Goal: Transaction & Acquisition: Book appointment/travel/reservation

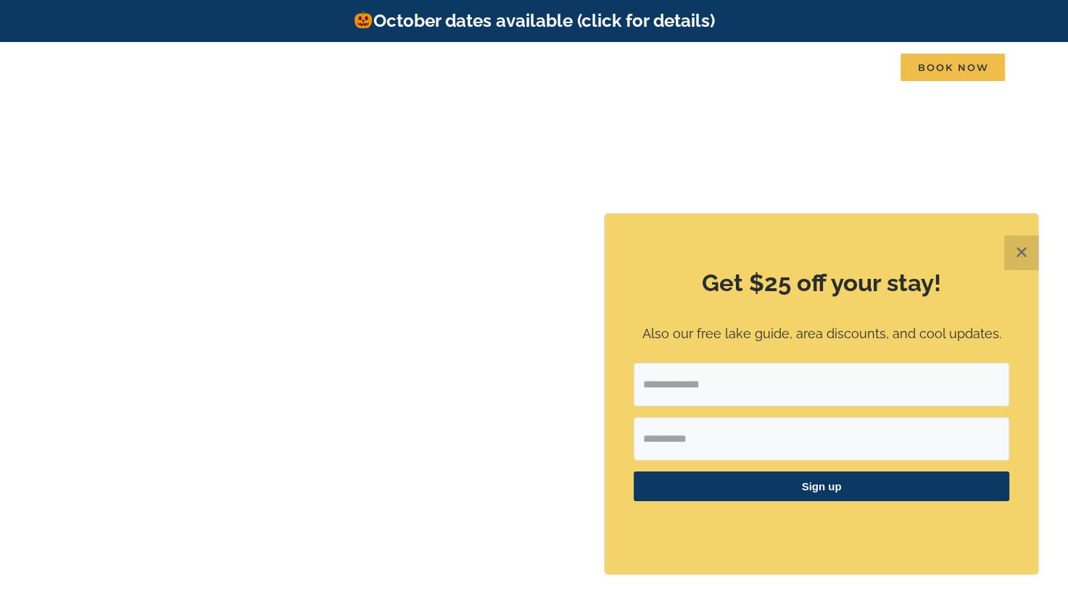
click at [1023, 254] on button "✕" at bounding box center [1021, 253] width 35 height 35
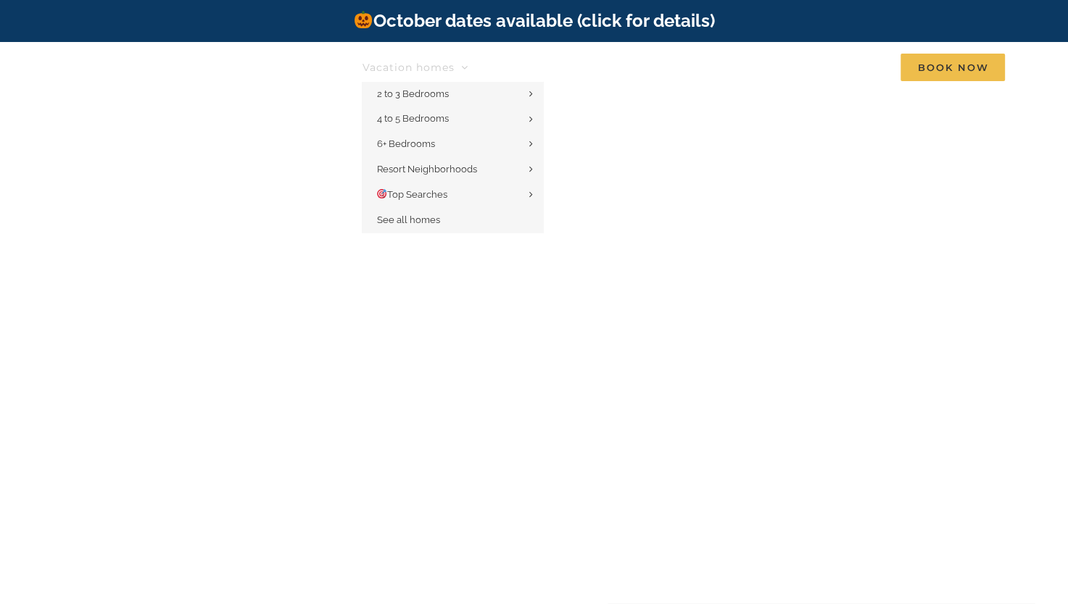
click at [461, 62] on link "Vacation homes" at bounding box center [415, 67] width 106 height 29
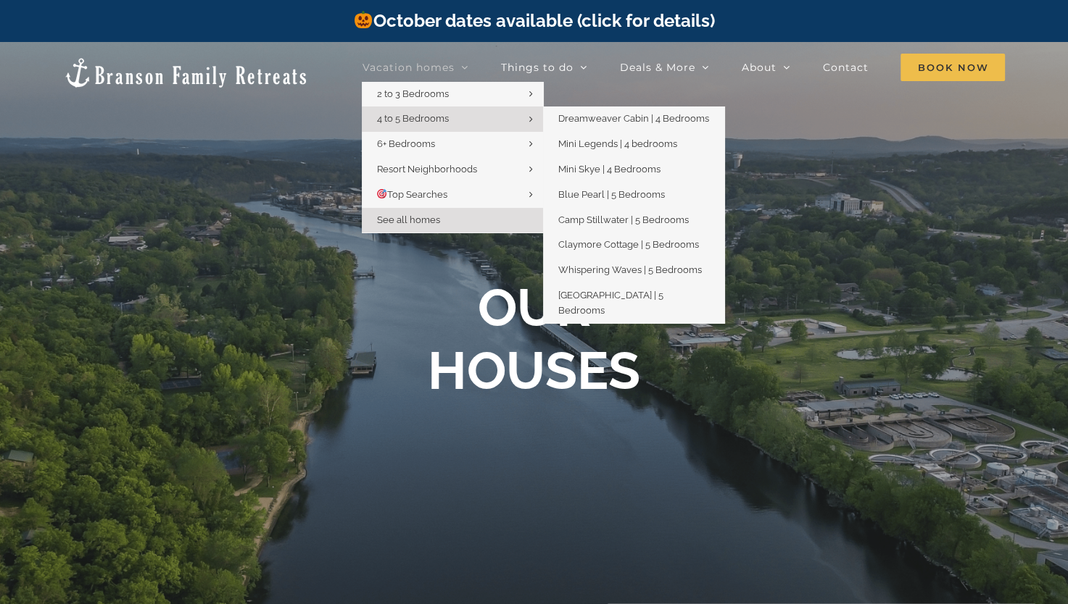
click at [439, 120] on span "4 to 5 Bedrooms" at bounding box center [412, 118] width 72 height 11
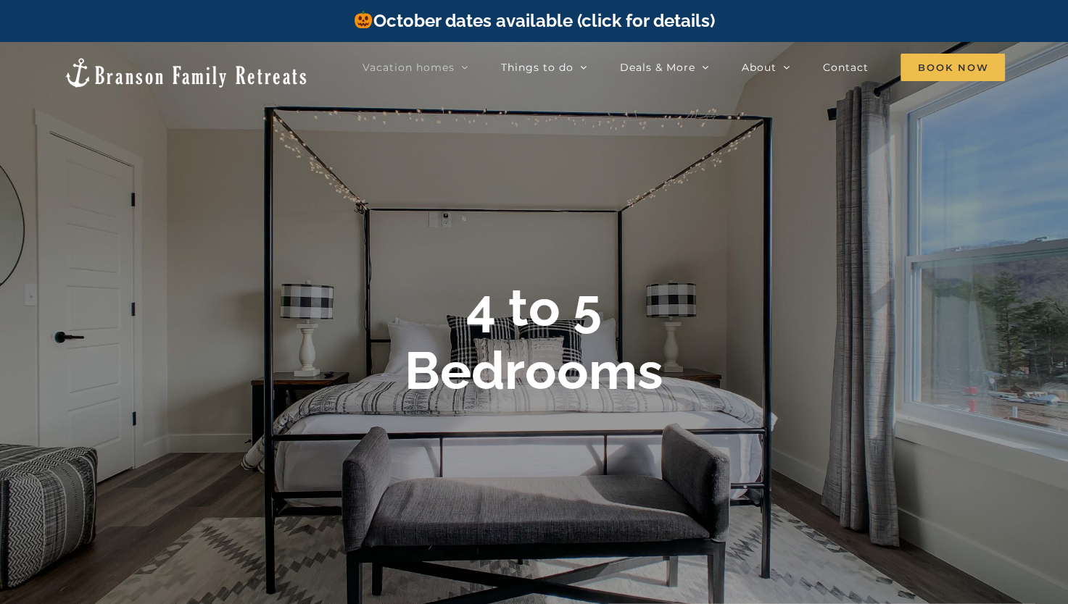
click at [1048, 321] on div "4 to 5 Bedrooms" at bounding box center [534, 345] width 1068 height 136
click at [441, 296] on h1 "4 to 5 Bedrooms" at bounding box center [533, 339] width 259 height 125
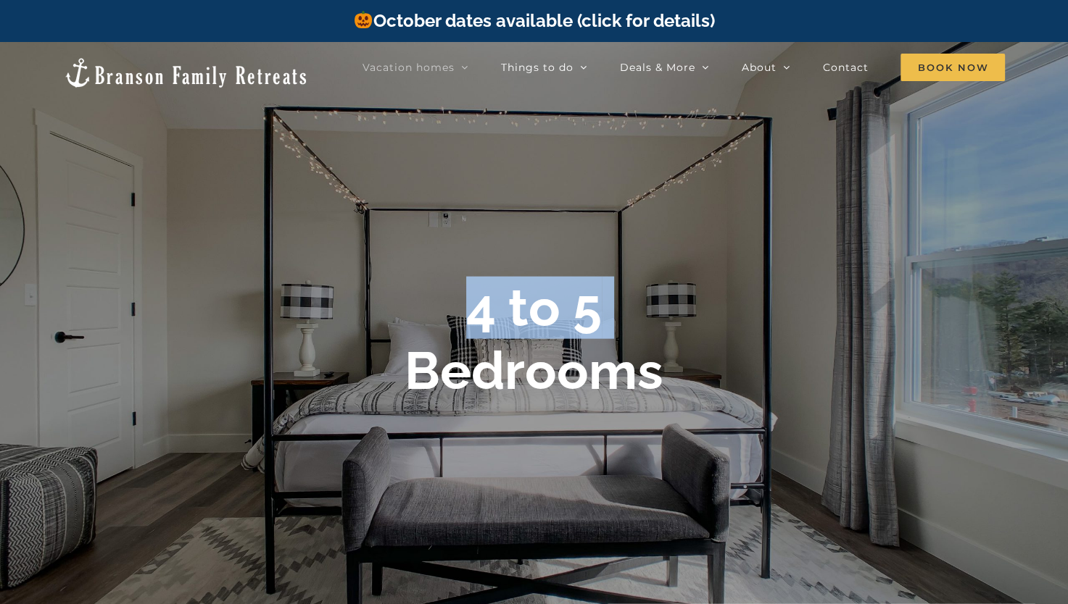
click at [441, 296] on h1 "4 to 5 Bedrooms" at bounding box center [533, 339] width 259 height 125
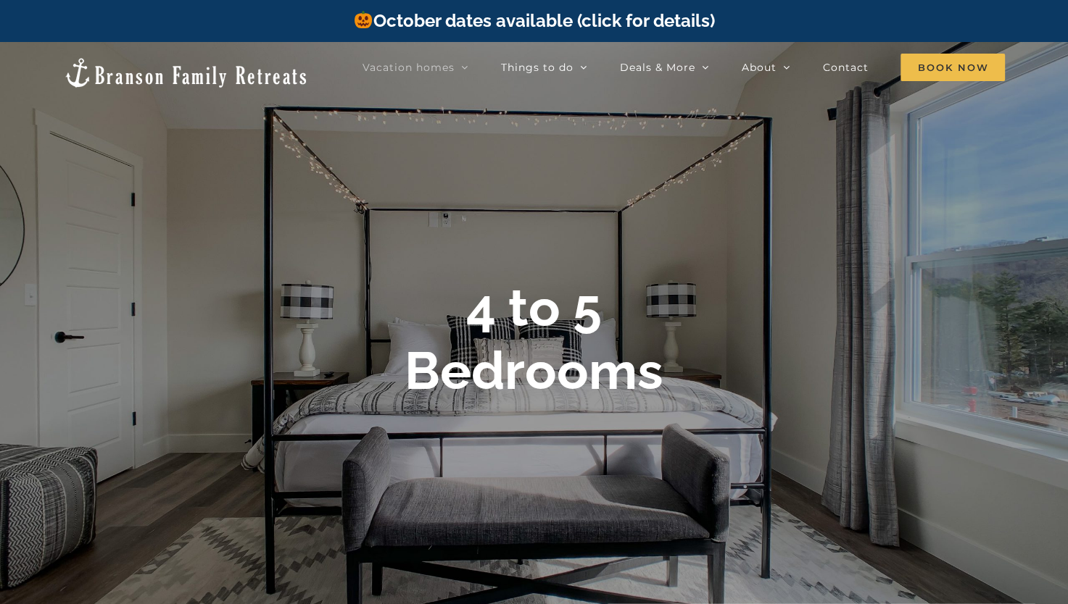
click at [528, 412] on div "4 to 5 Bedrooms" at bounding box center [534, 345] width 1068 height 136
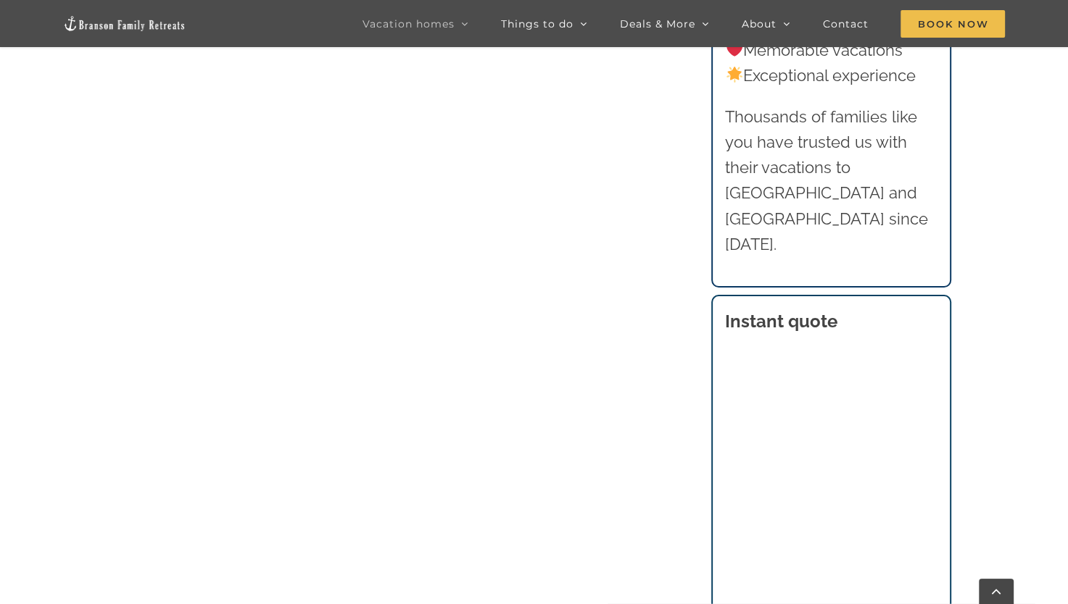
scroll to position [1343, 0]
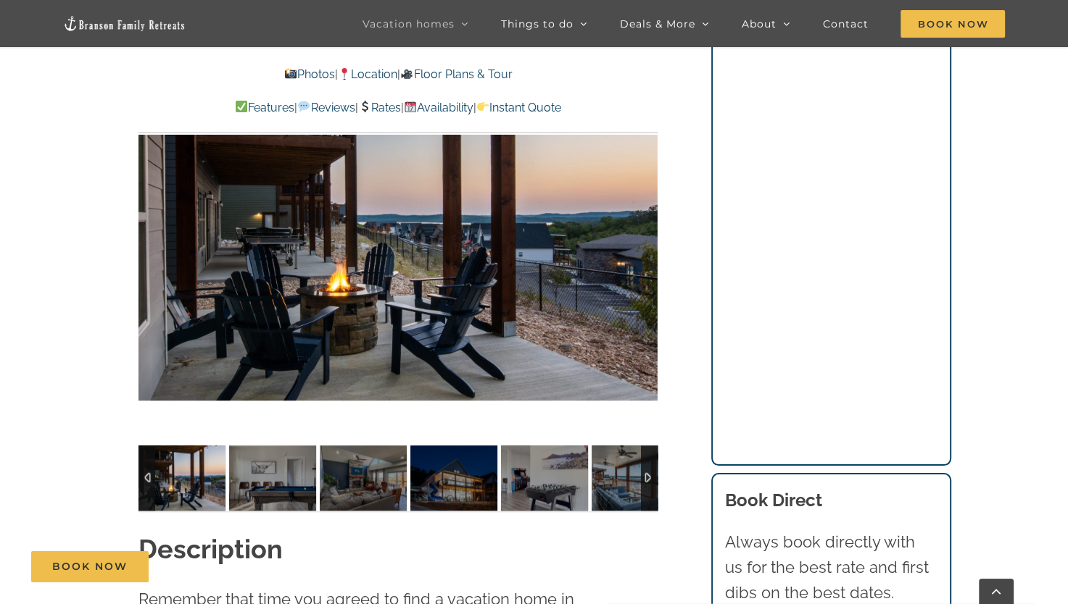
scroll to position [1131, 0]
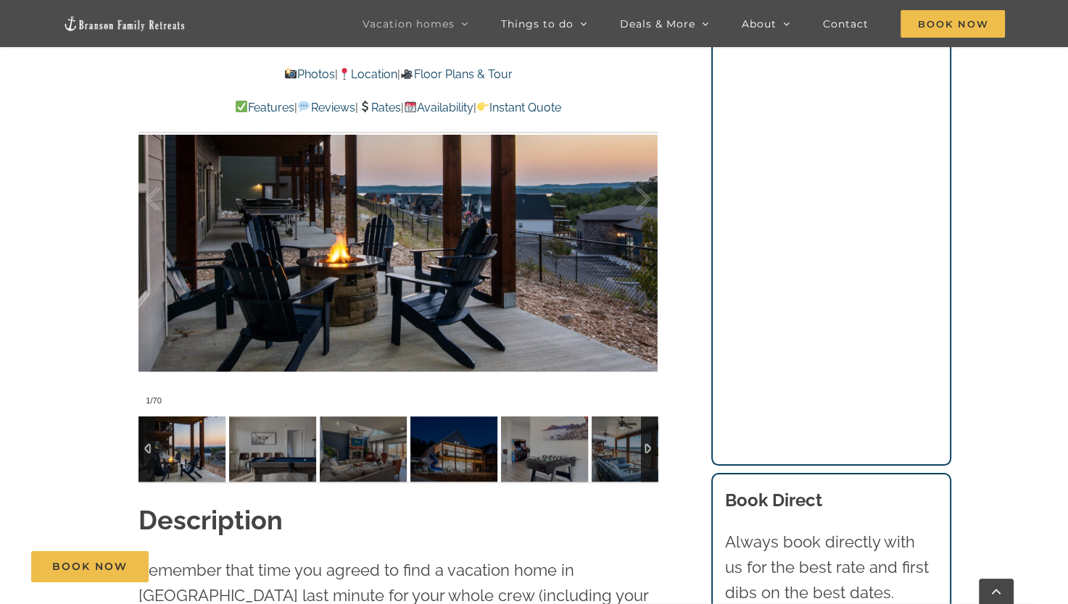
click at [190, 465] on img at bounding box center [181, 449] width 87 height 65
click at [254, 457] on img at bounding box center [272, 449] width 87 height 65
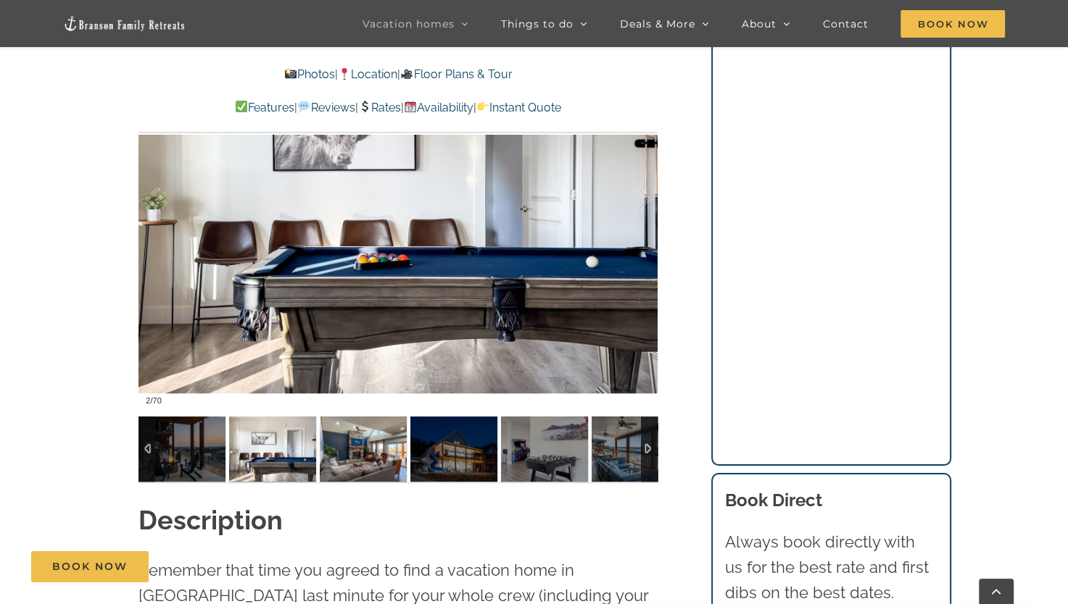
click at [331, 460] on img at bounding box center [363, 449] width 87 height 65
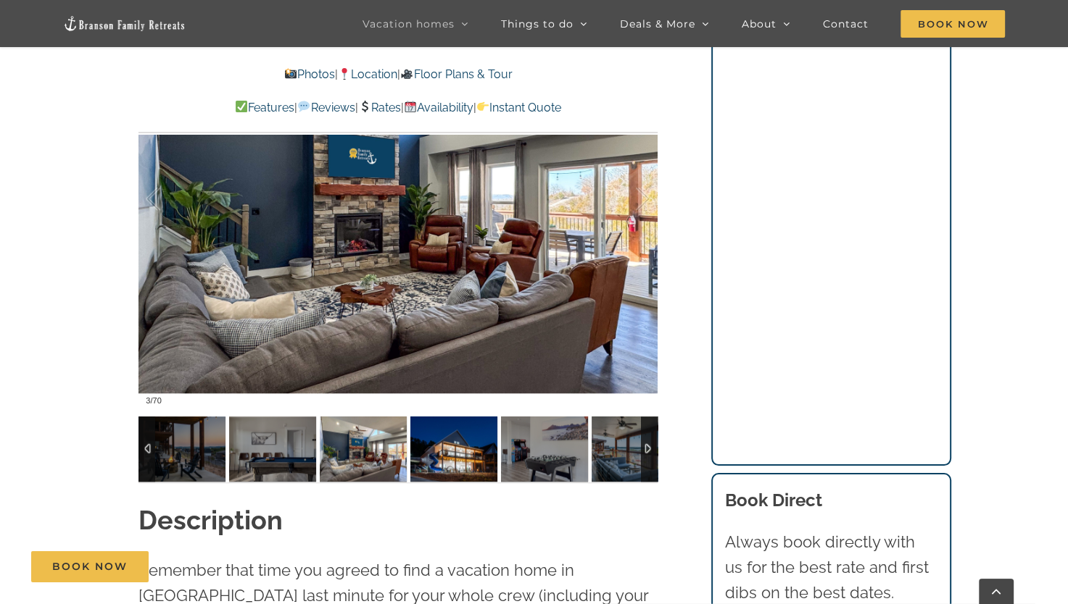
click at [446, 457] on img at bounding box center [453, 449] width 87 height 65
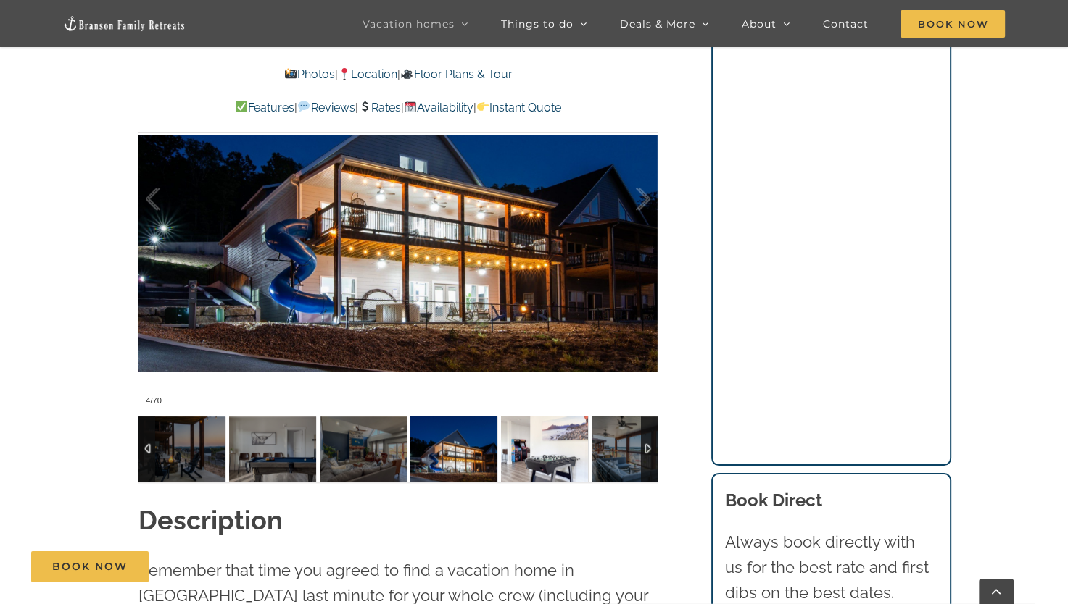
click at [528, 449] on img at bounding box center [544, 449] width 87 height 65
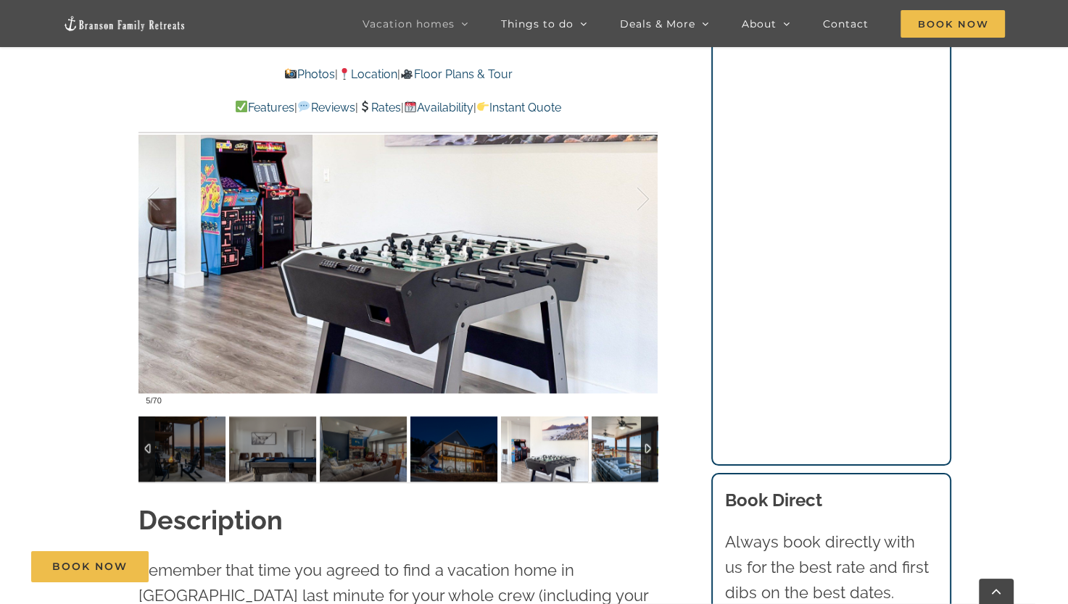
click at [609, 455] on img at bounding box center [634, 449] width 87 height 65
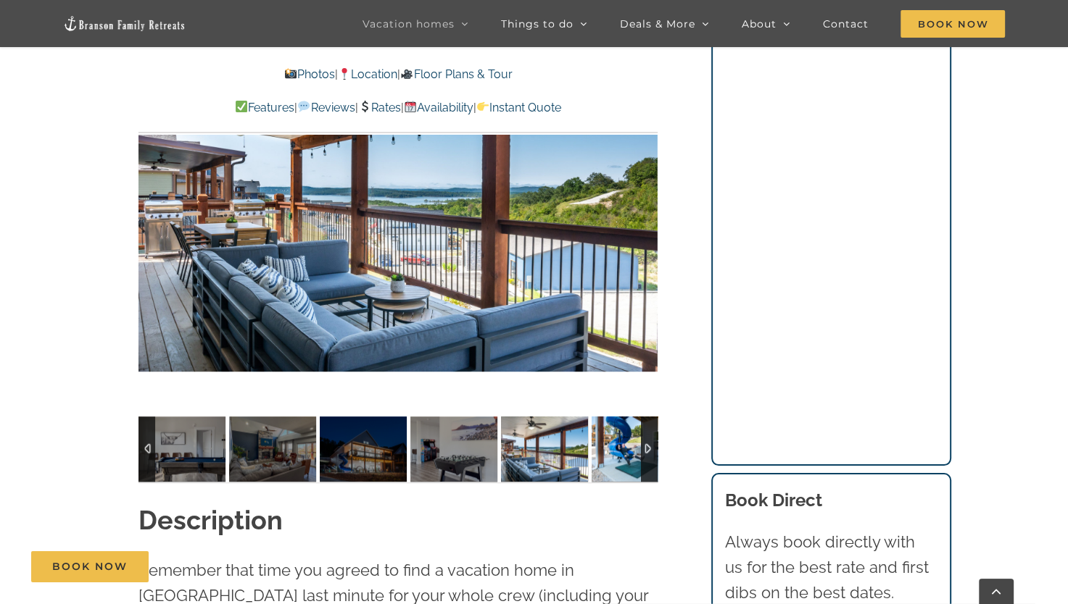
click at [609, 455] on img at bounding box center [634, 449] width 87 height 65
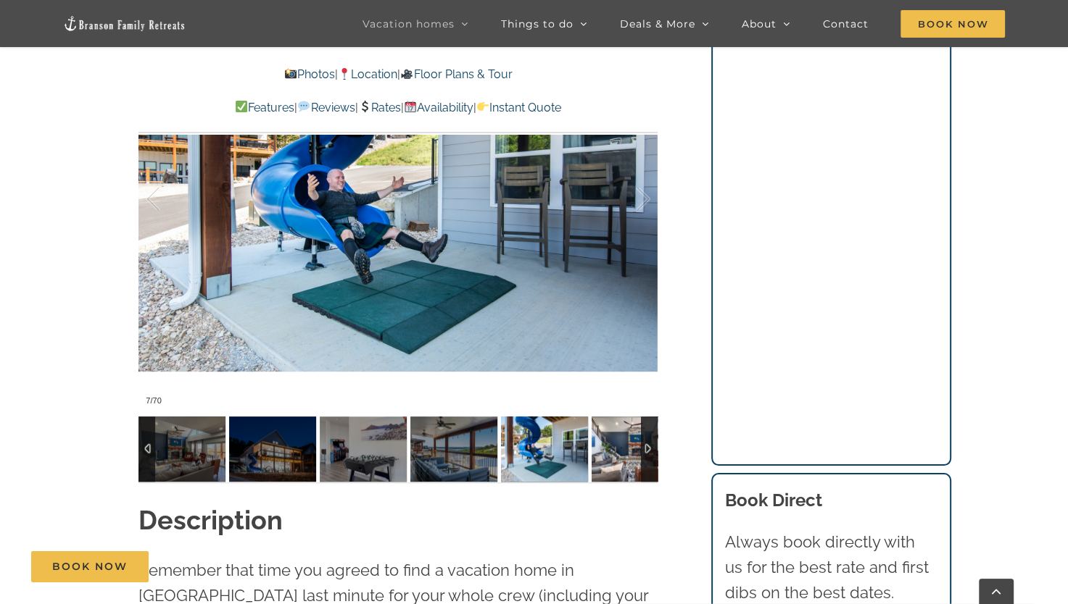
click at [609, 455] on img at bounding box center [634, 449] width 87 height 65
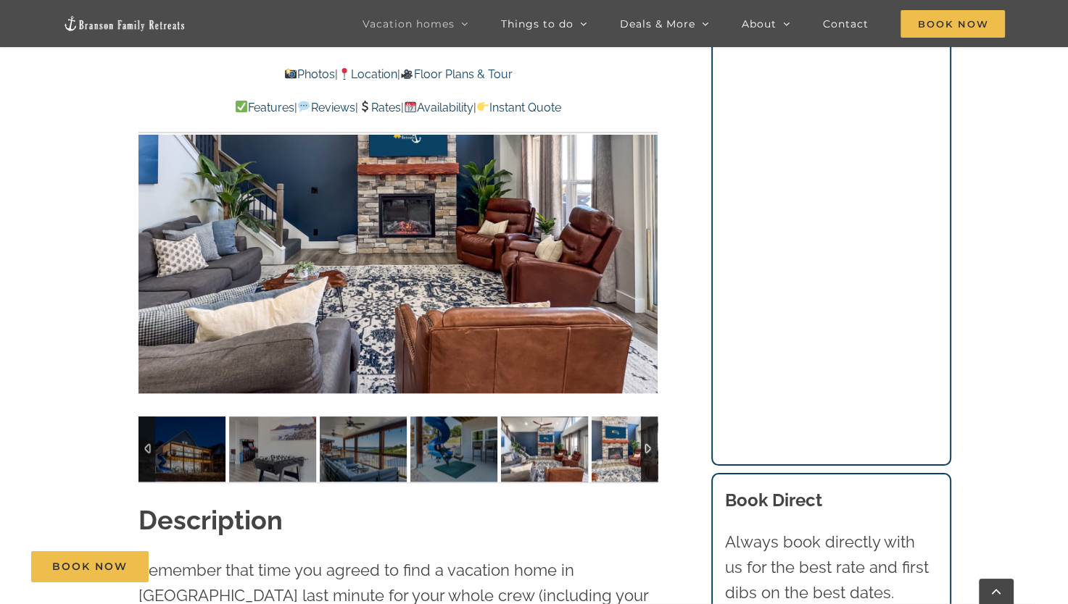
click at [609, 455] on img at bounding box center [634, 449] width 87 height 65
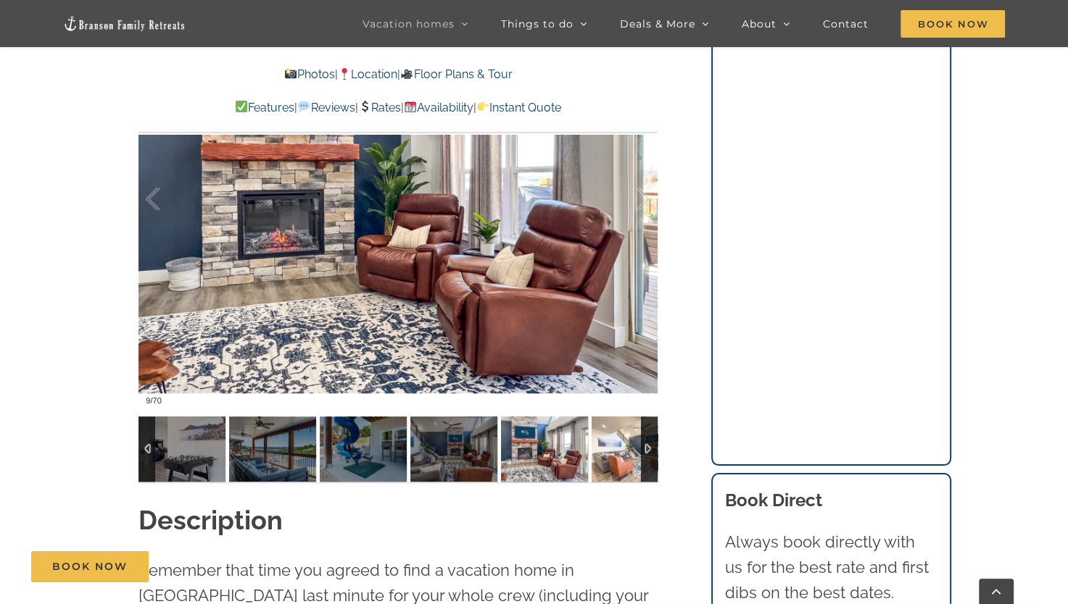
click at [609, 455] on img at bounding box center [634, 449] width 87 height 65
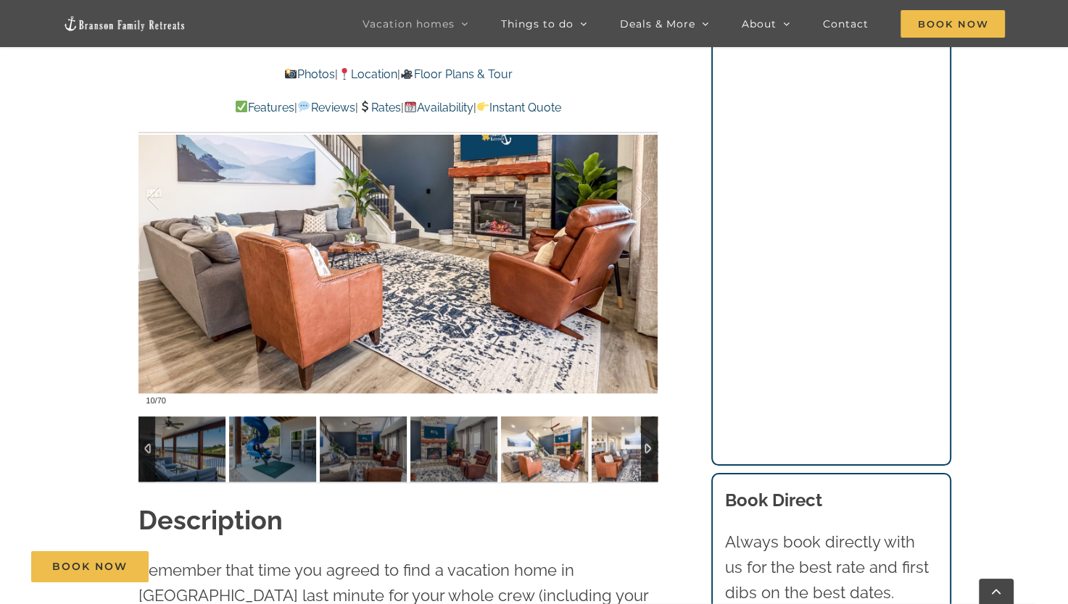
click at [609, 455] on img at bounding box center [634, 449] width 87 height 65
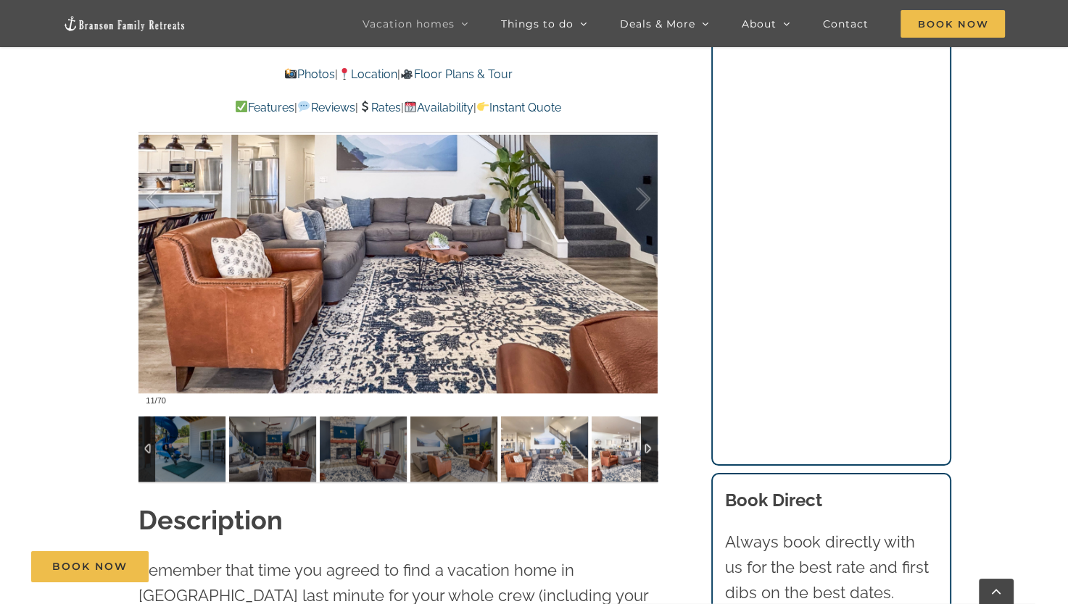
click at [609, 455] on img at bounding box center [634, 449] width 87 height 65
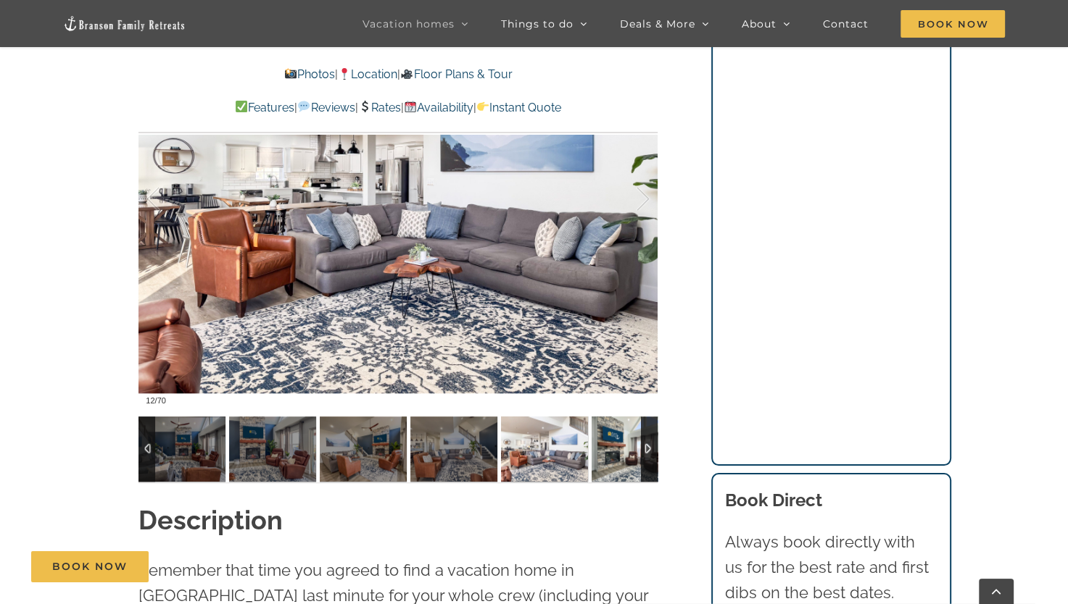
click at [609, 455] on img at bounding box center [634, 449] width 87 height 65
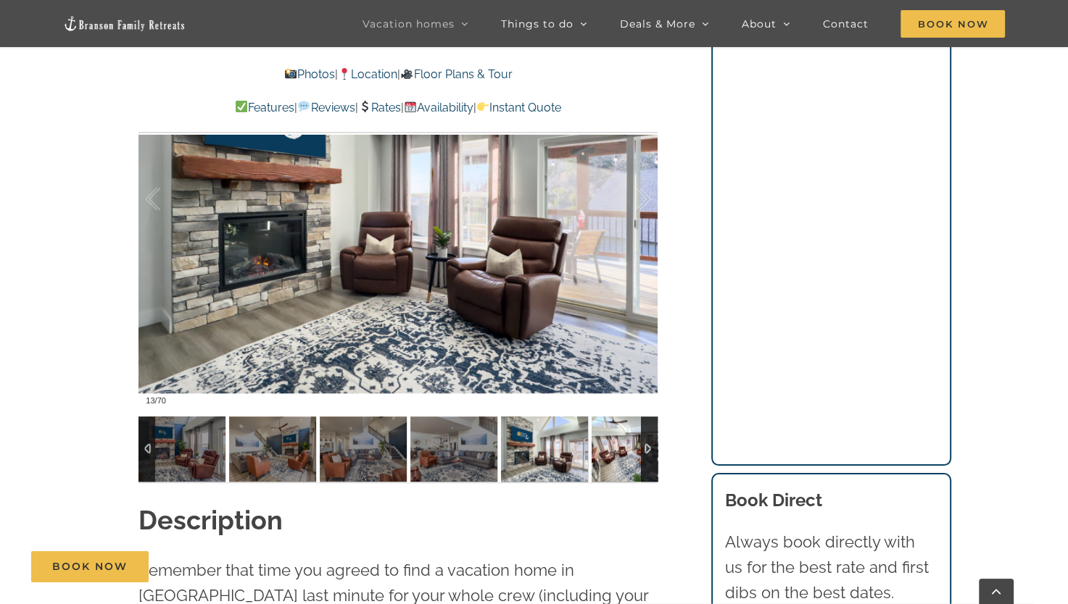
click at [609, 455] on img at bounding box center [634, 449] width 87 height 65
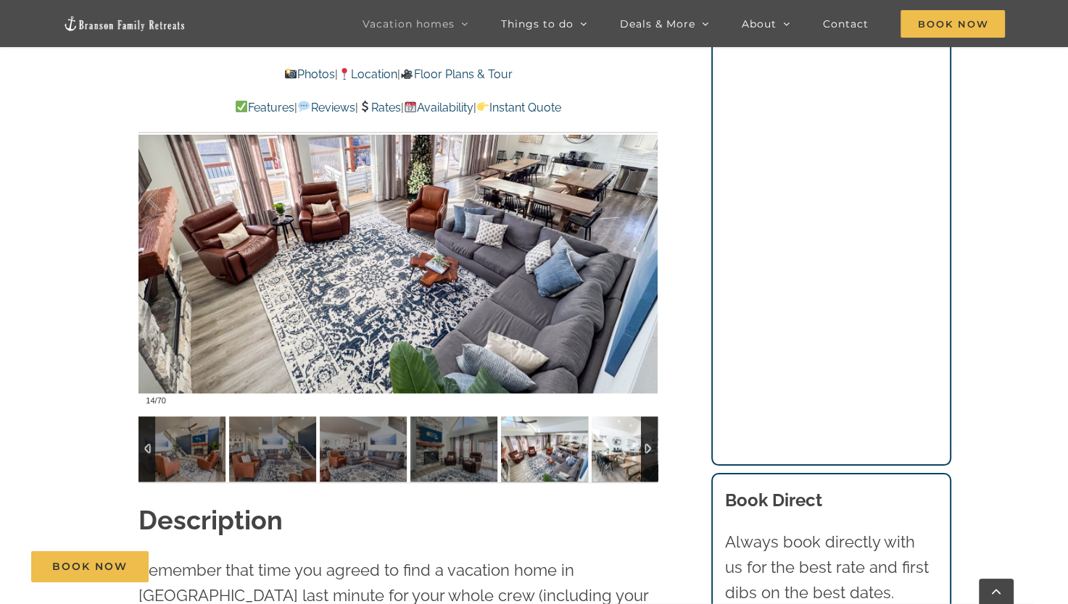
click at [609, 455] on img at bounding box center [634, 449] width 87 height 65
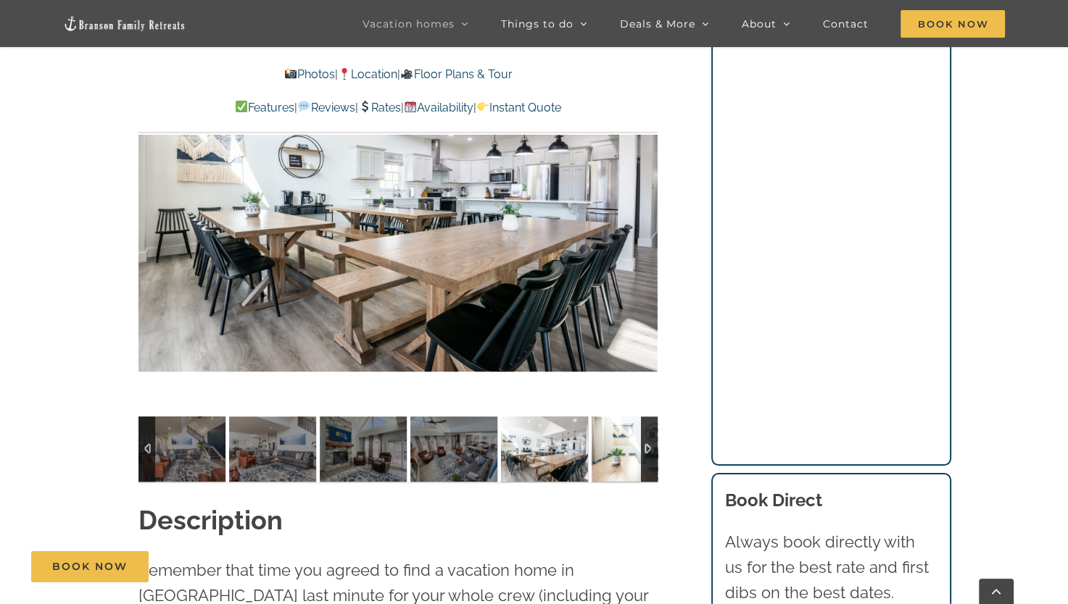
click at [609, 455] on img at bounding box center [634, 449] width 87 height 65
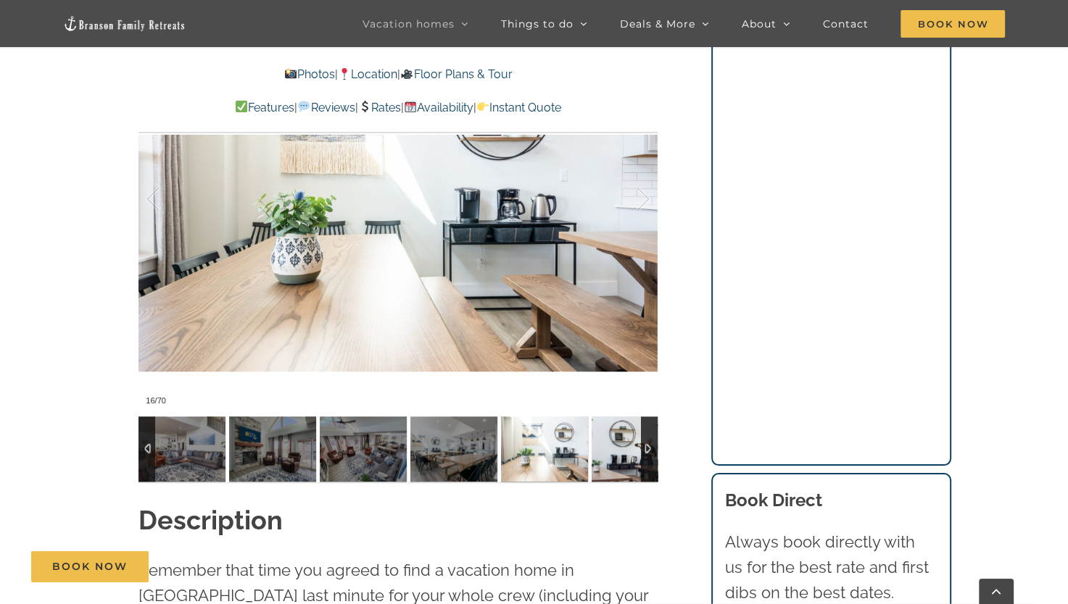
click at [609, 455] on img at bounding box center [634, 449] width 87 height 65
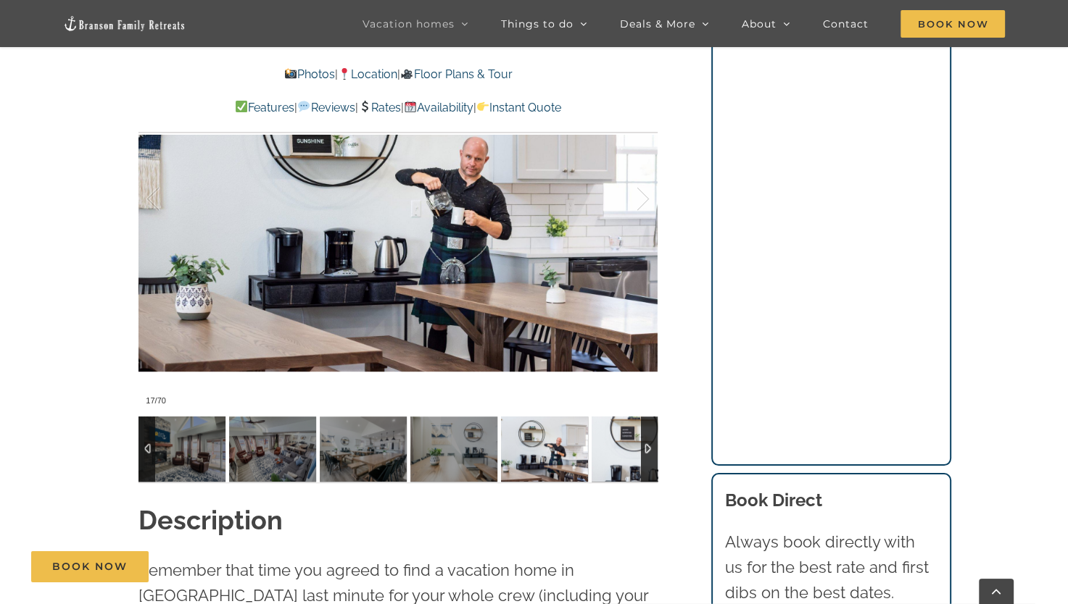
click at [609, 455] on img at bounding box center [634, 449] width 87 height 65
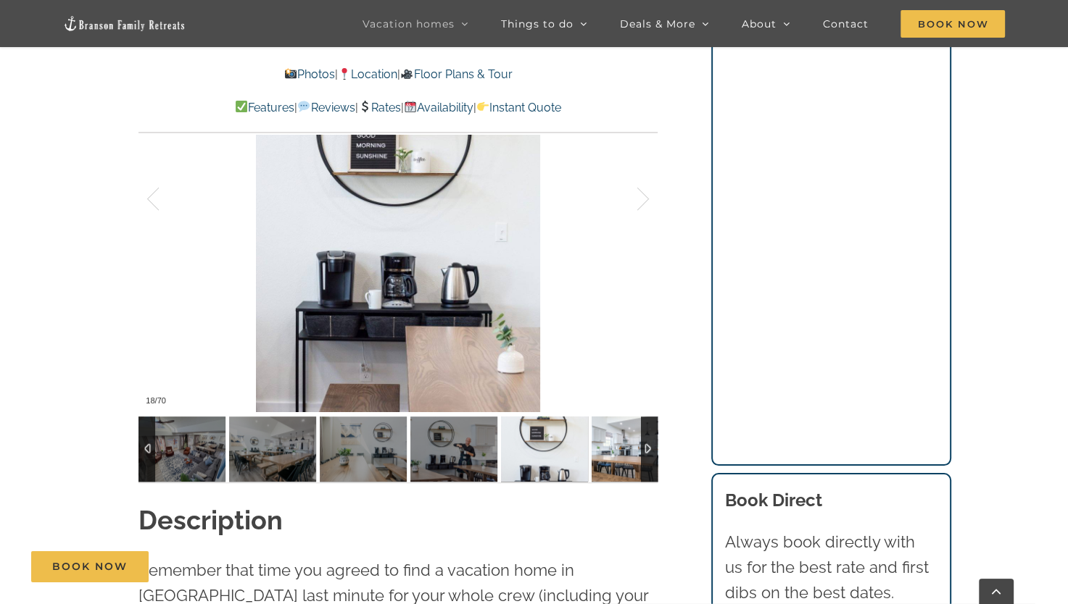
click at [609, 455] on img at bounding box center [634, 449] width 87 height 65
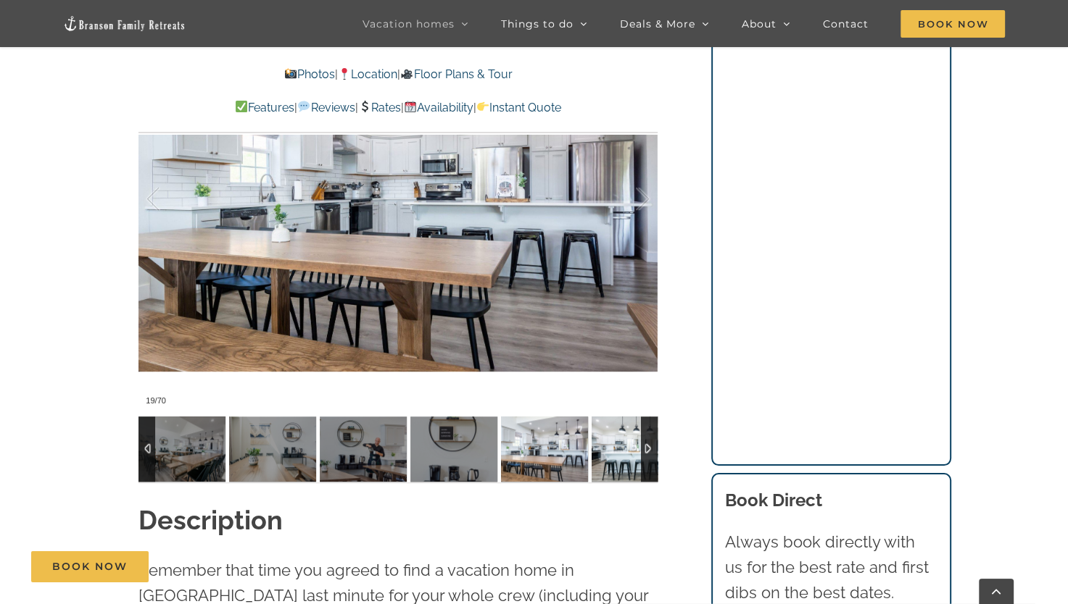
click at [609, 455] on img at bounding box center [634, 449] width 87 height 65
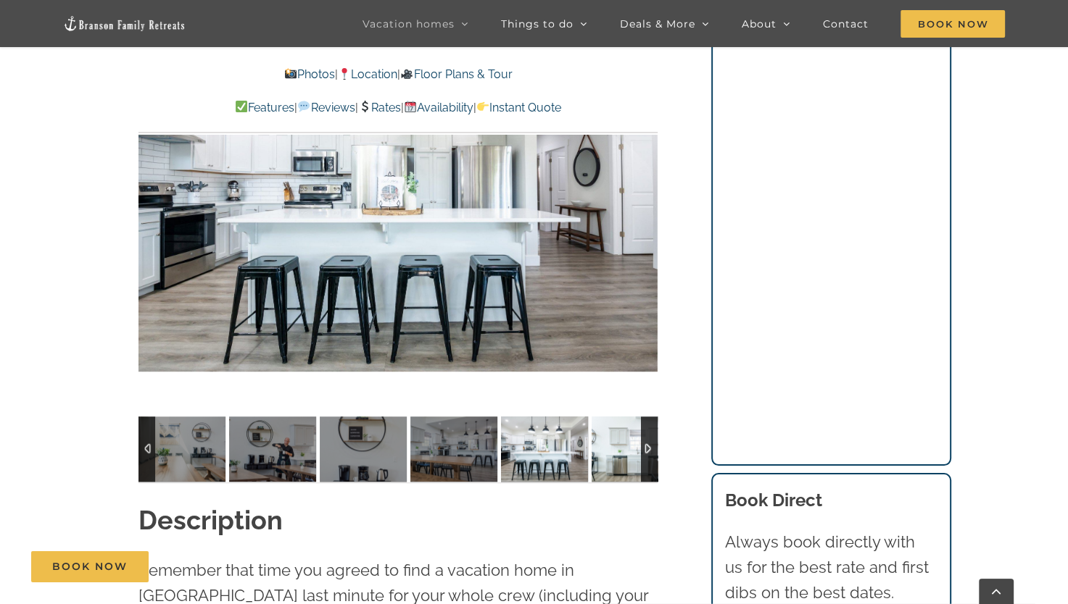
click at [609, 455] on img at bounding box center [634, 449] width 87 height 65
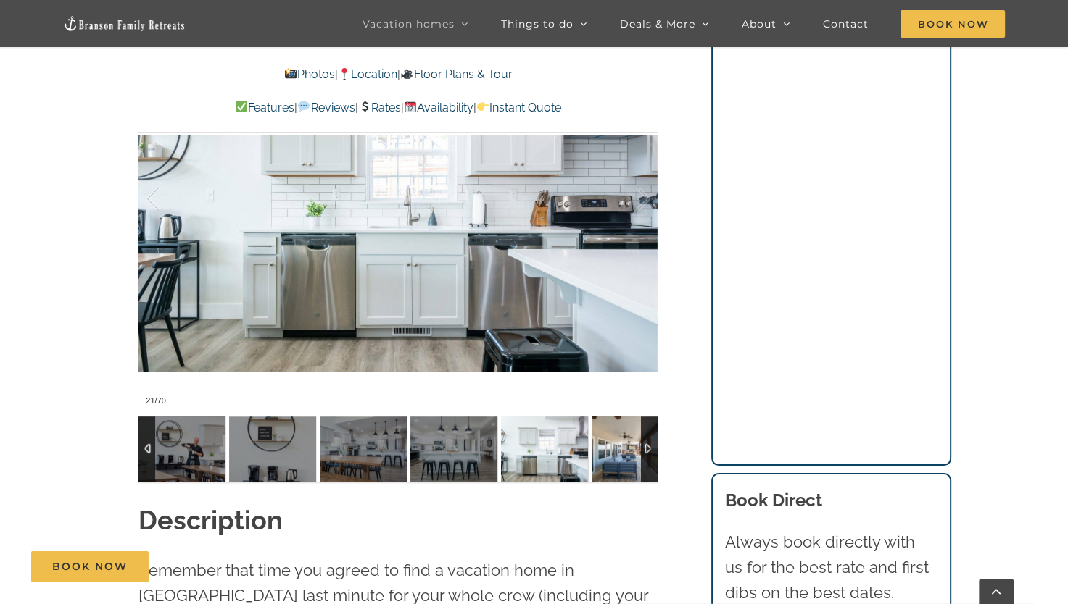
click at [609, 455] on img at bounding box center [634, 449] width 87 height 65
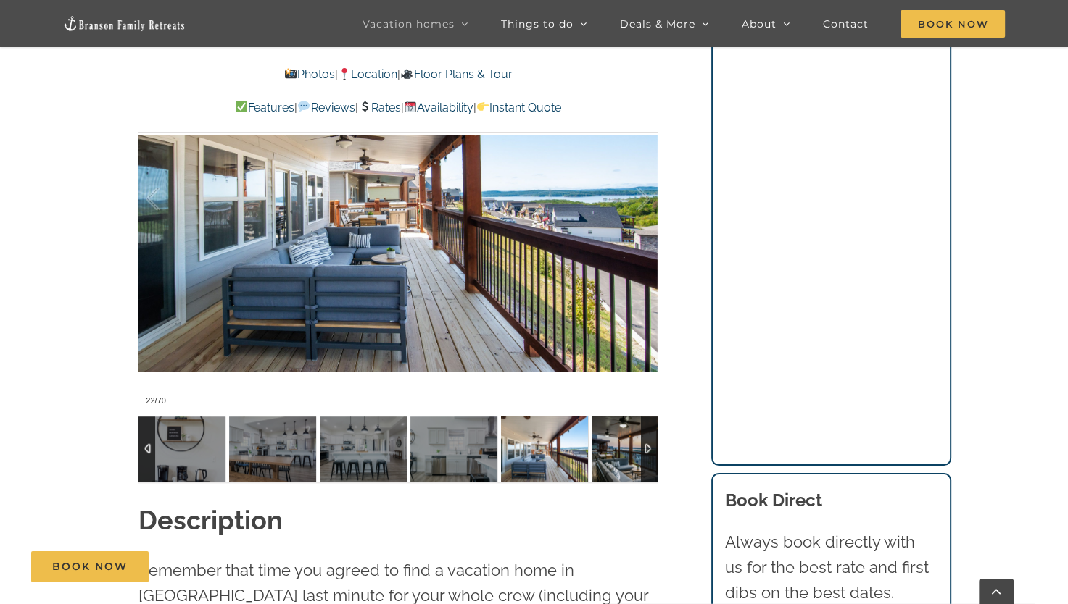
click at [609, 455] on img at bounding box center [634, 449] width 87 height 65
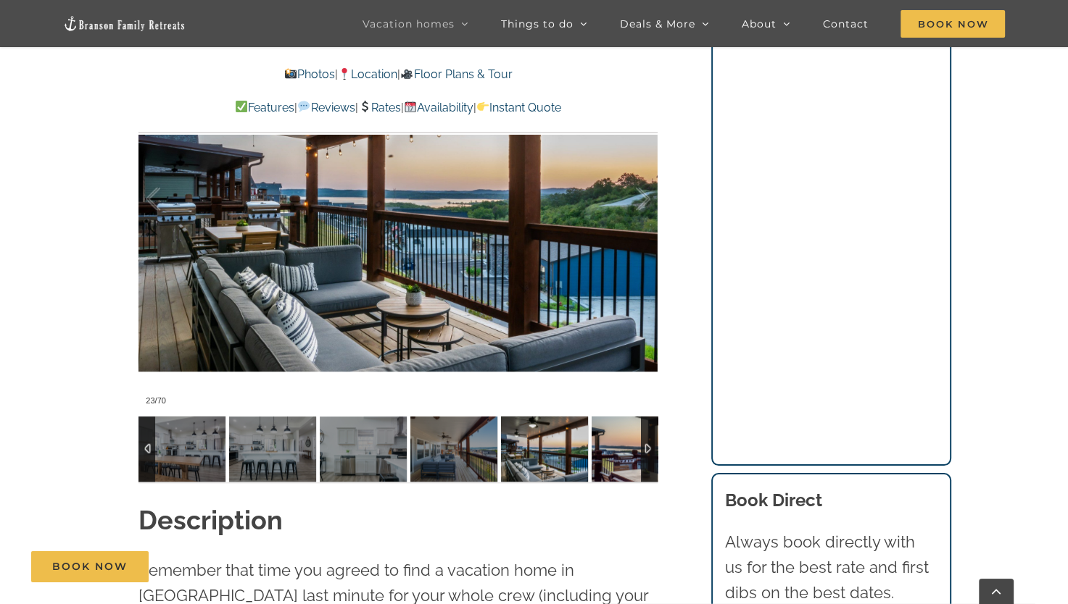
click at [609, 455] on img at bounding box center [634, 449] width 87 height 65
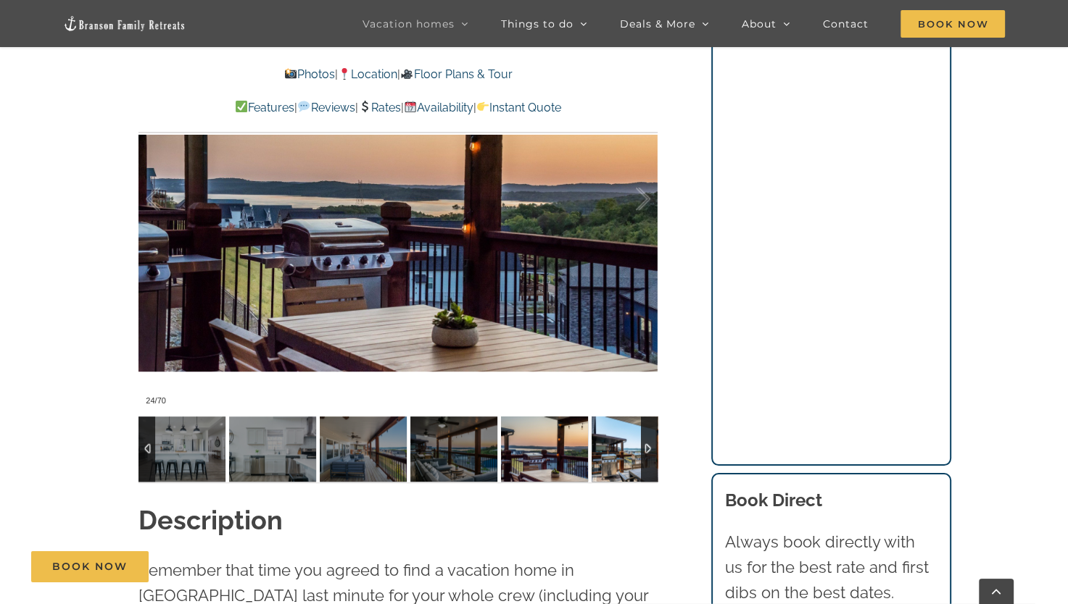
click at [609, 455] on img at bounding box center [634, 449] width 87 height 65
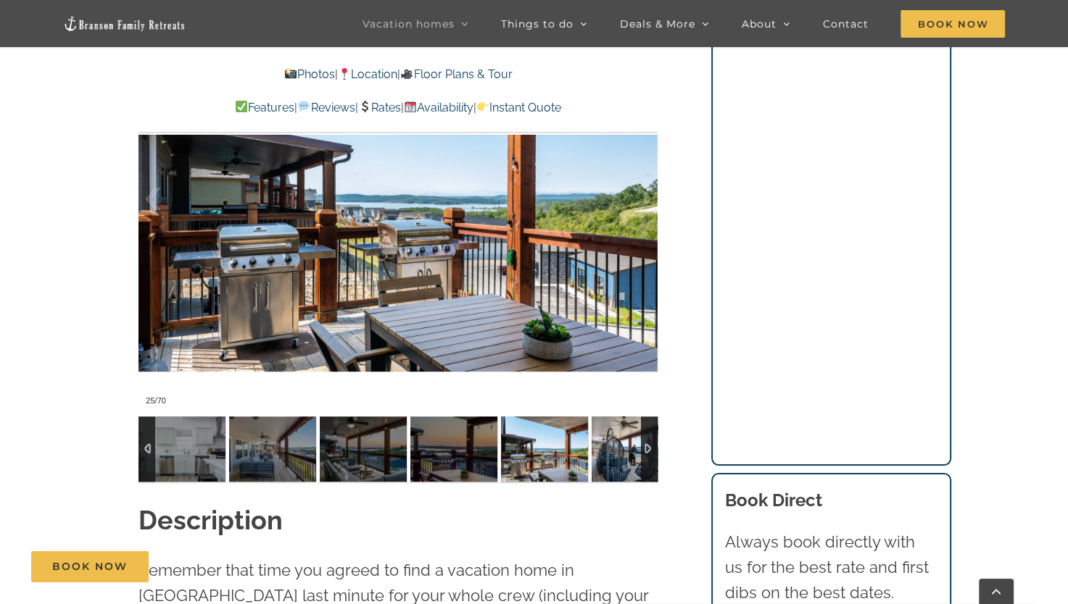
click at [609, 455] on img at bounding box center [634, 449] width 87 height 65
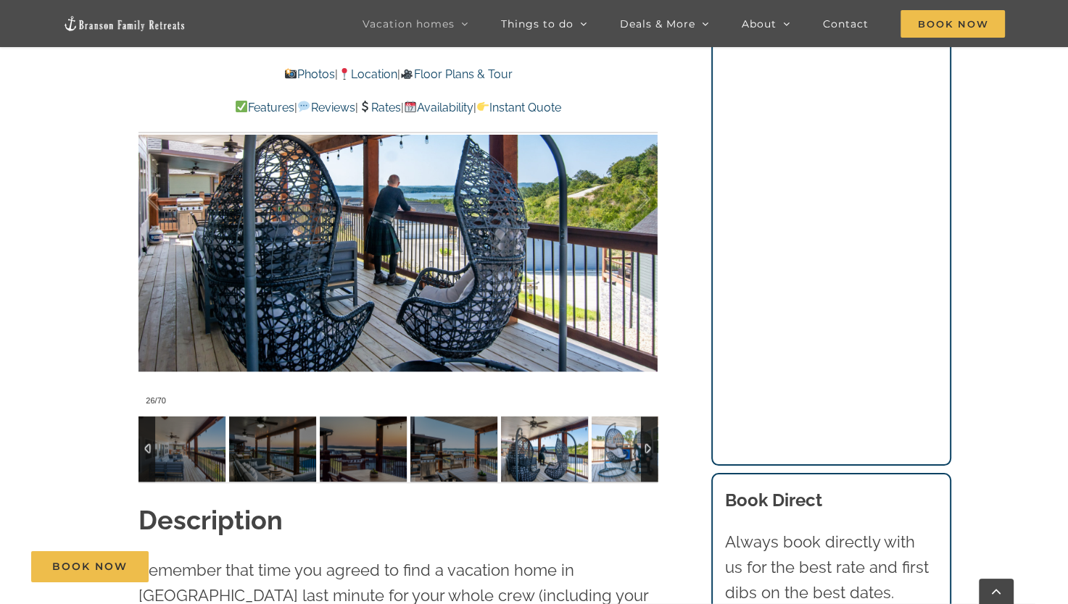
click at [609, 455] on img at bounding box center [634, 449] width 87 height 65
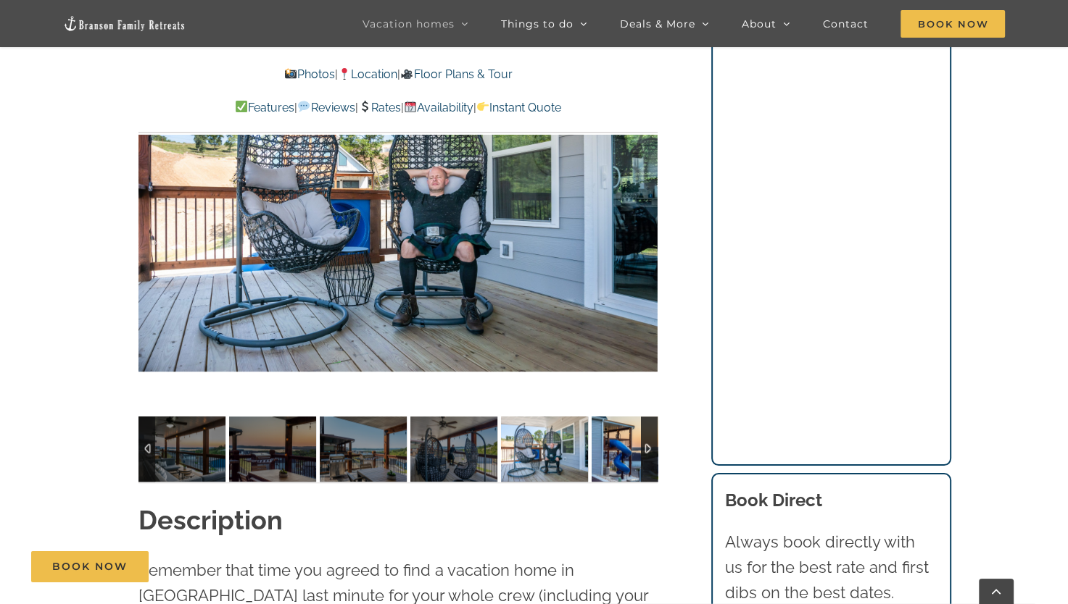
click at [609, 455] on img at bounding box center [634, 449] width 87 height 65
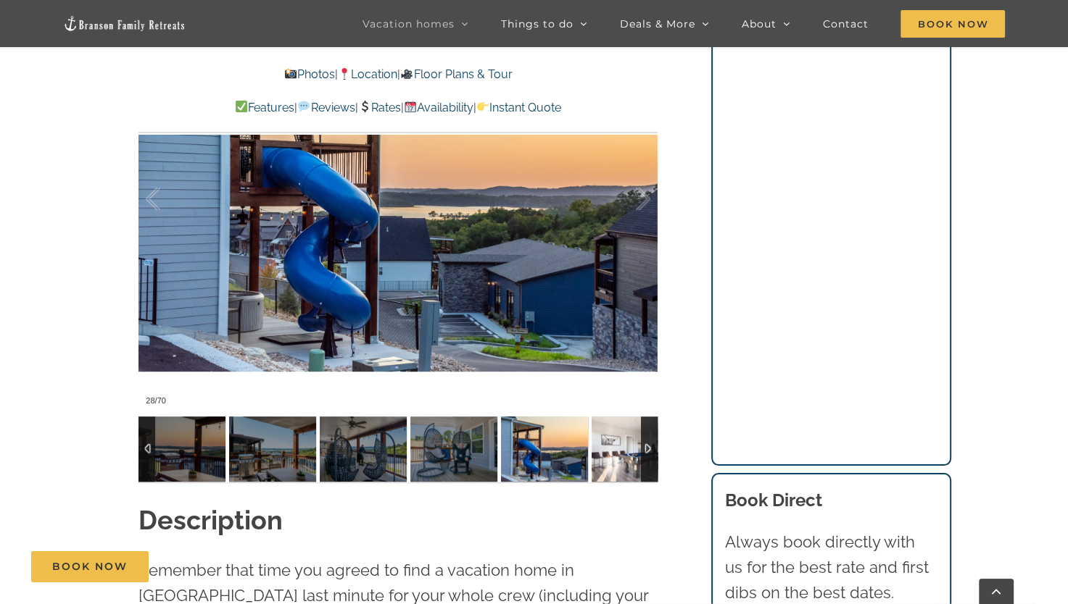
click at [609, 455] on img at bounding box center [634, 449] width 87 height 65
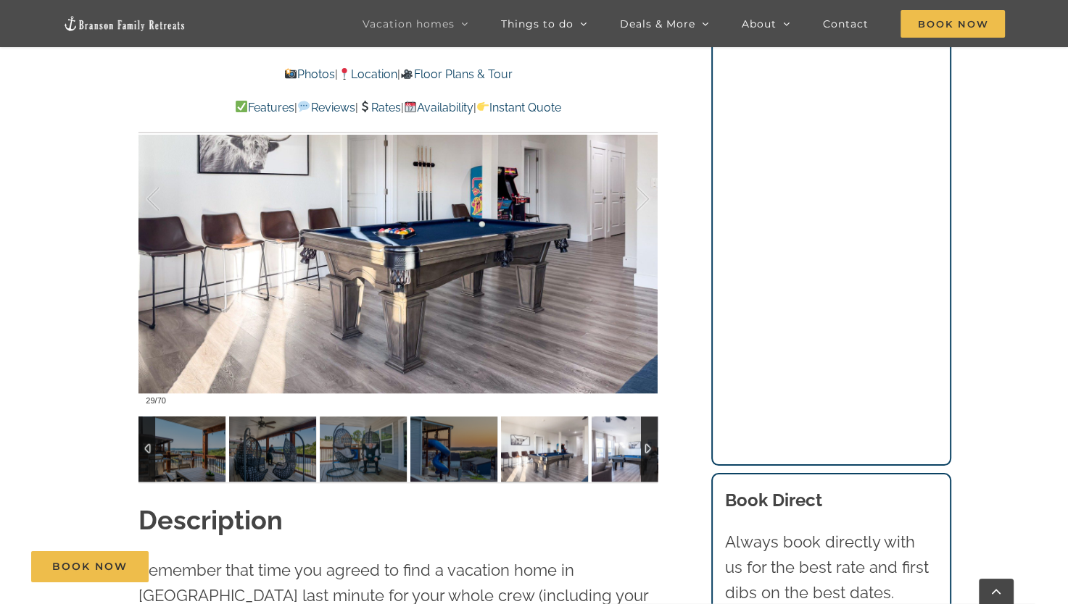
click at [609, 455] on img at bounding box center [634, 449] width 87 height 65
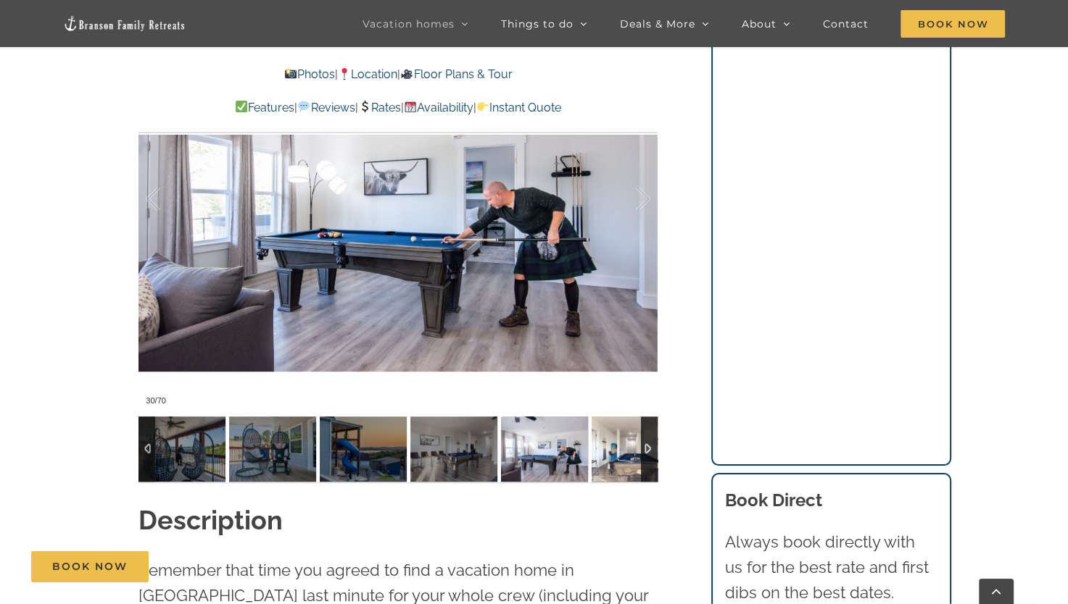
click at [609, 455] on img at bounding box center [634, 449] width 87 height 65
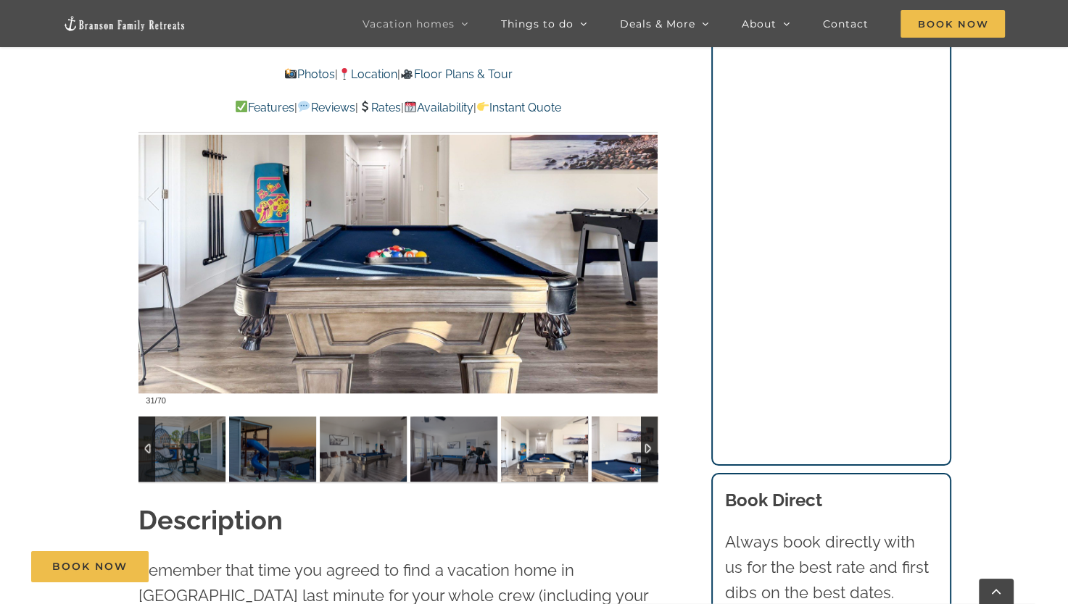
click at [609, 455] on img at bounding box center [634, 449] width 87 height 65
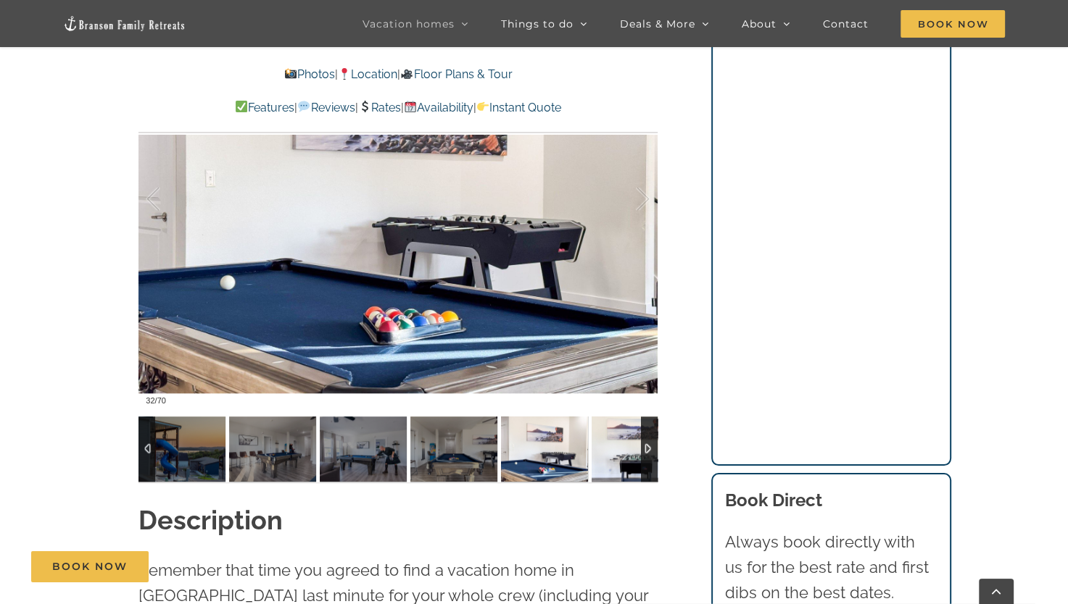
click at [609, 455] on img at bounding box center [634, 449] width 87 height 65
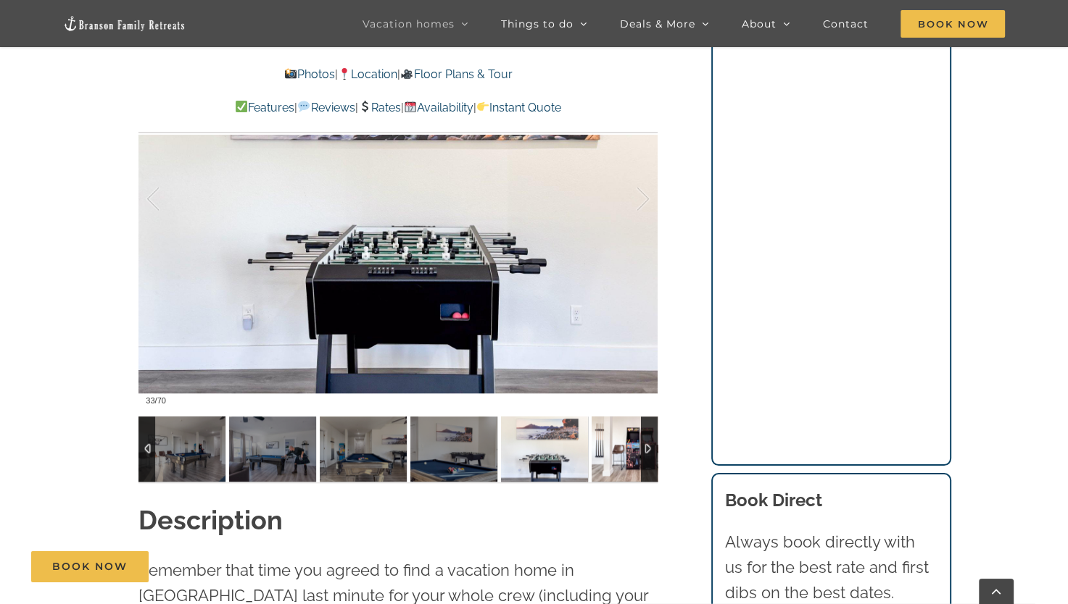
click at [609, 455] on img at bounding box center [634, 449] width 87 height 65
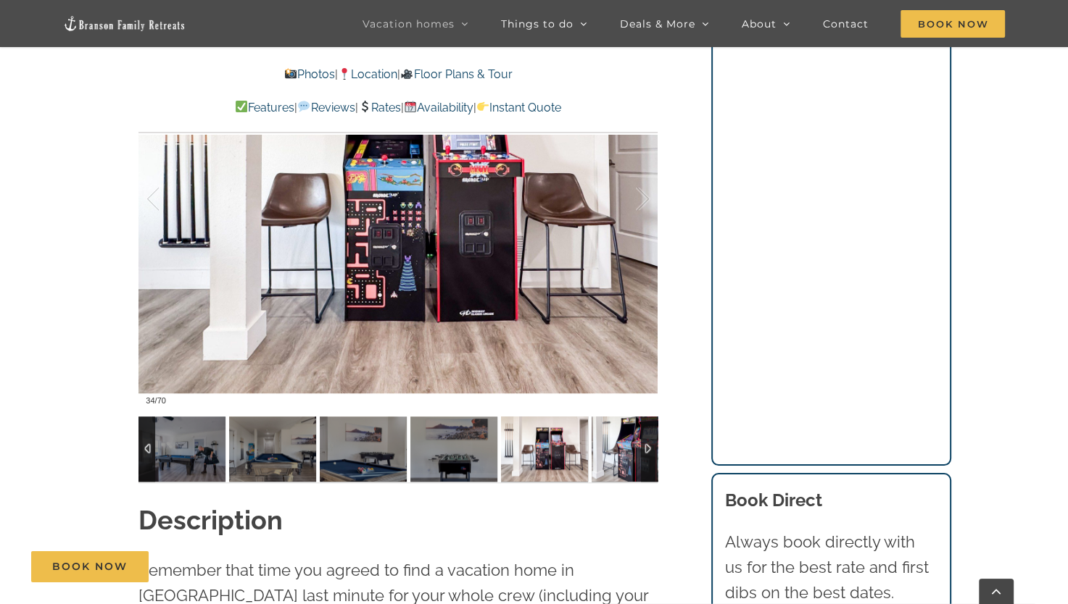
click at [609, 455] on img at bounding box center [634, 449] width 87 height 65
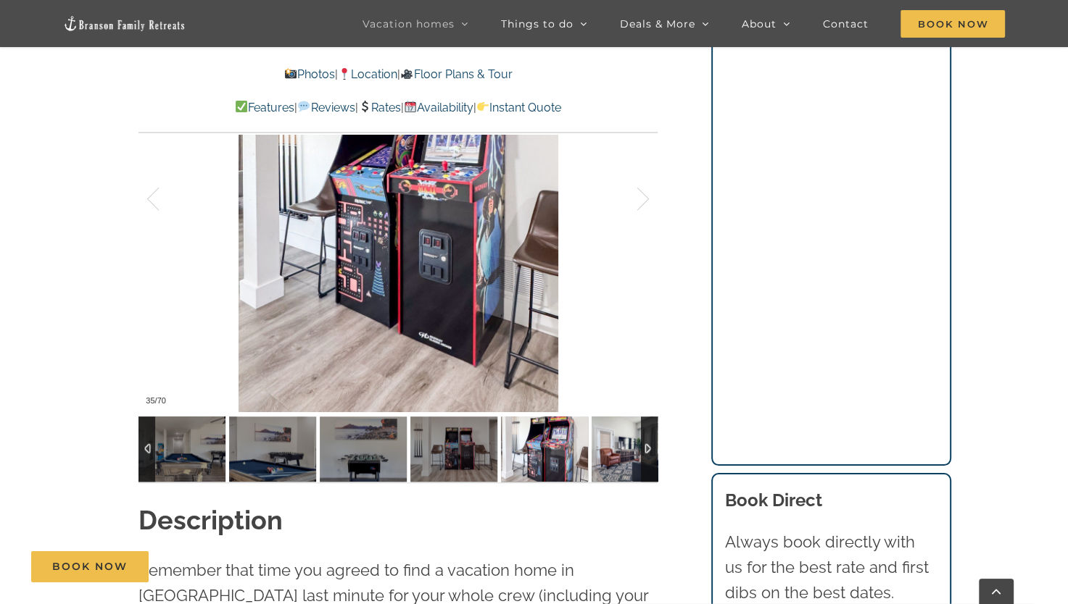
click at [609, 455] on img at bounding box center [634, 449] width 87 height 65
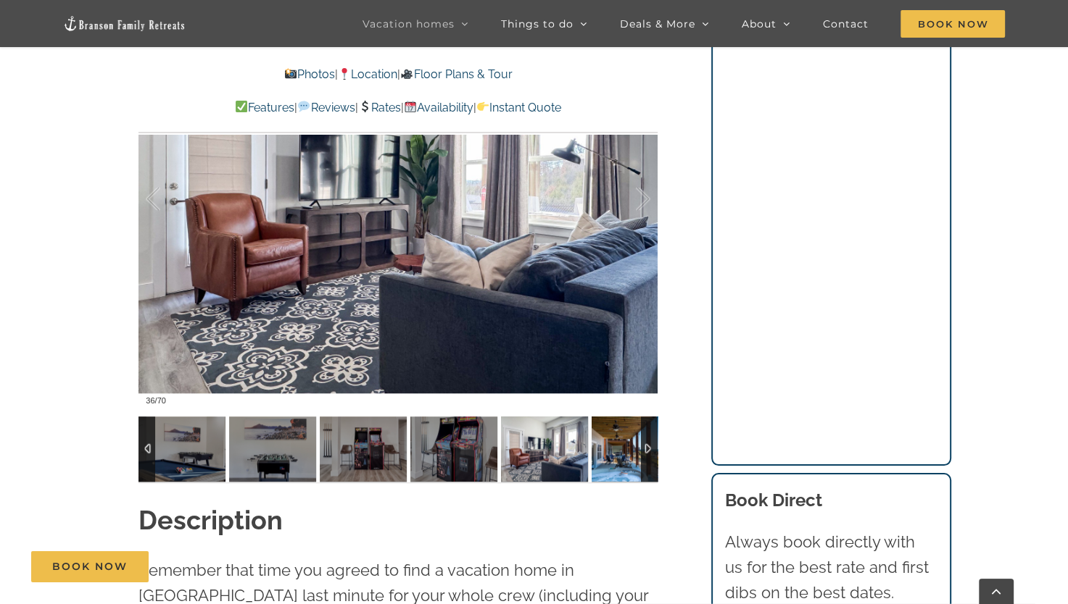
click at [609, 455] on img at bounding box center [634, 449] width 87 height 65
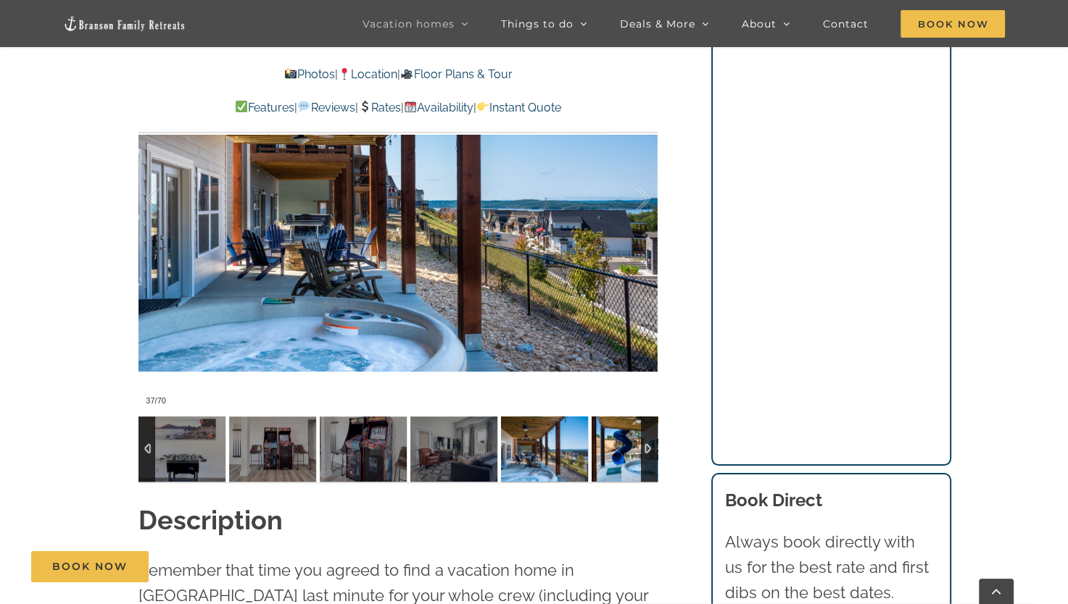
click at [609, 455] on img at bounding box center [634, 449] width 87 height 65
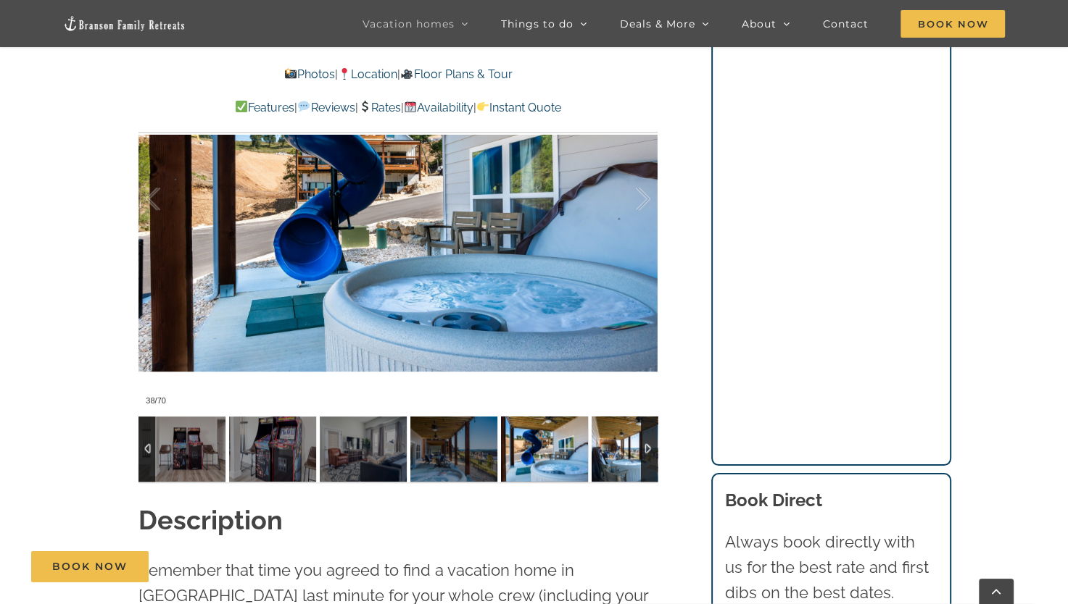
click at [609, 455] on img at bounding box center [634, 449] width 87 height 65
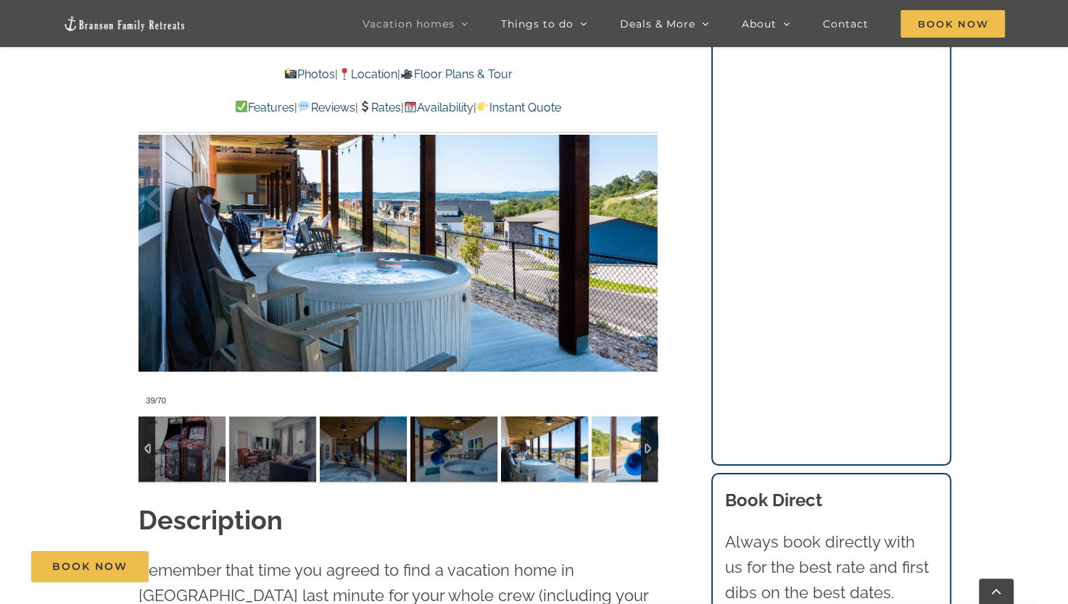
click at [609, 455] on img at bounding box center [634, 449] width 87 height 65
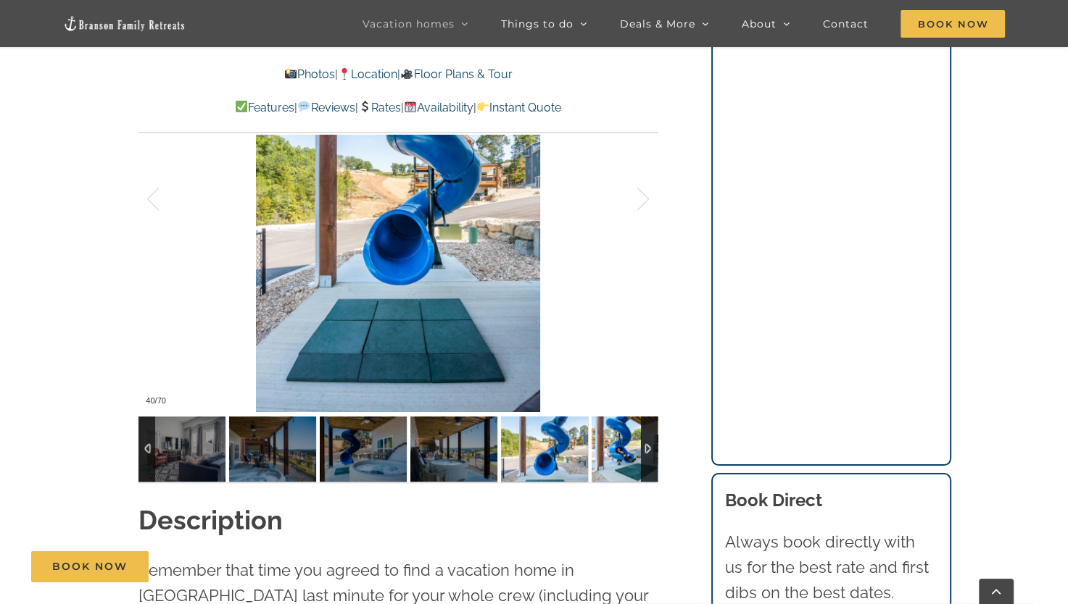
click at [609, 455] on img at bounding box center [634, 449] width 87 height 65
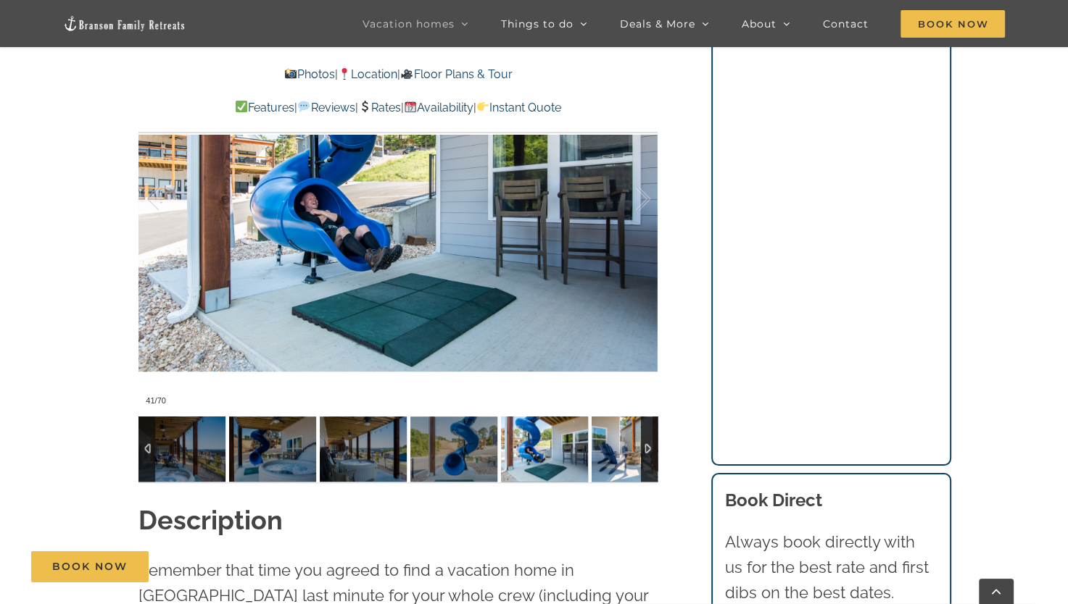
click at [609, 455] on img at bounding box center [634, 449] width 87 height 65
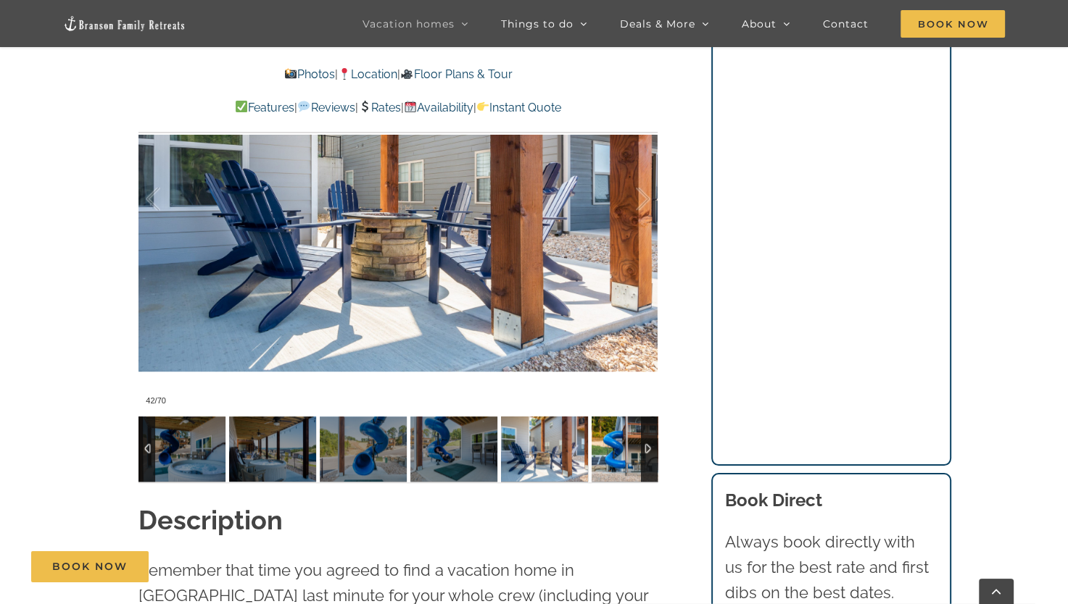
click at [609, 455] on img at bounding box center [634, 449] width 87 height 65
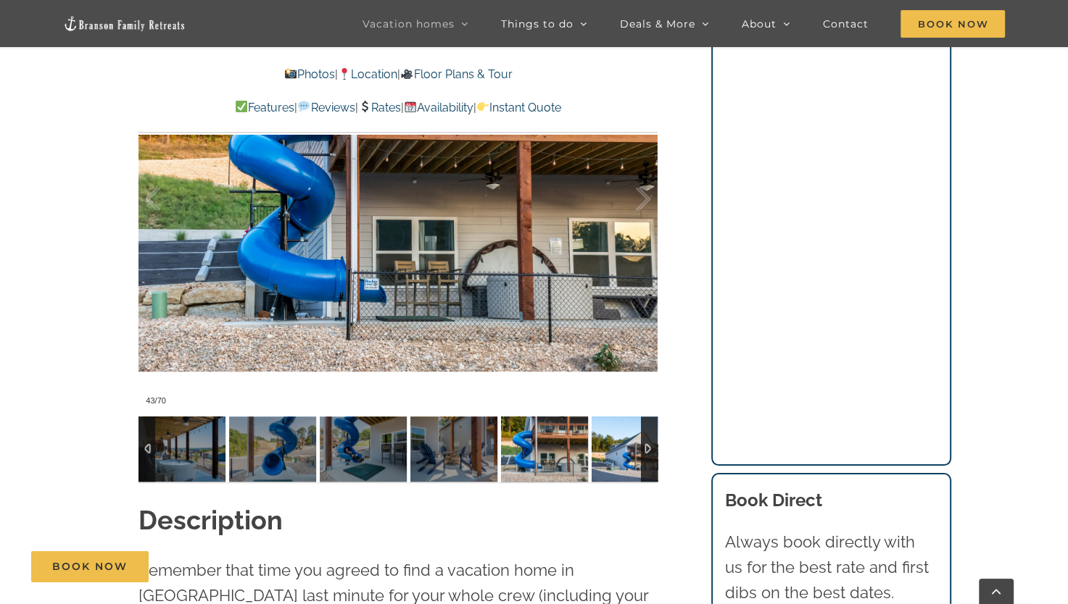
click at [609, 455] on img at bounding box center [634, 449] width 87 height 65
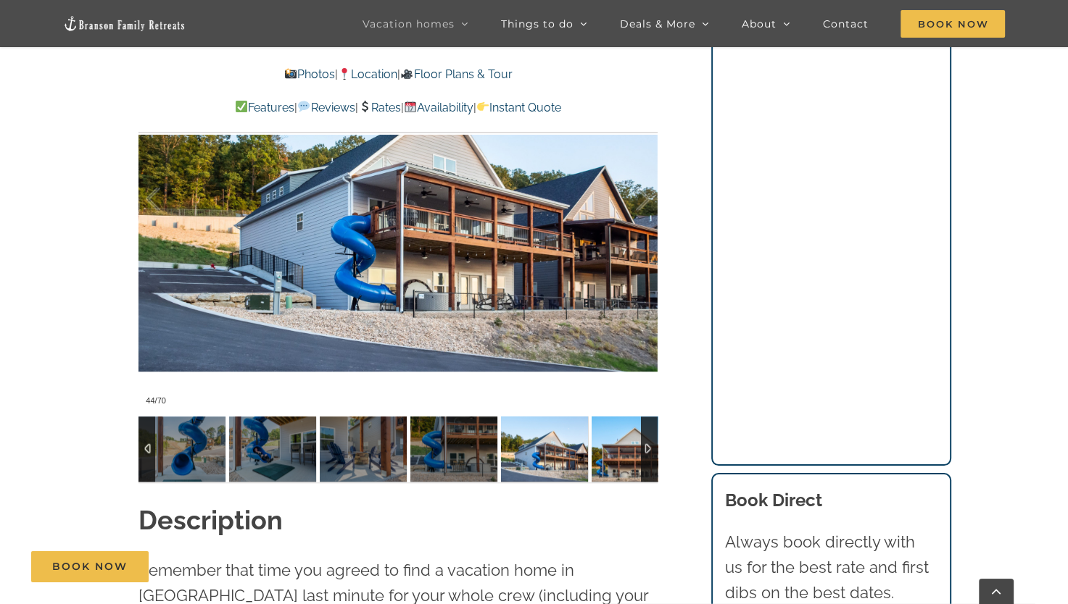
click at [609, 455] on img at bounding box center [634, 449] width 87 height 65
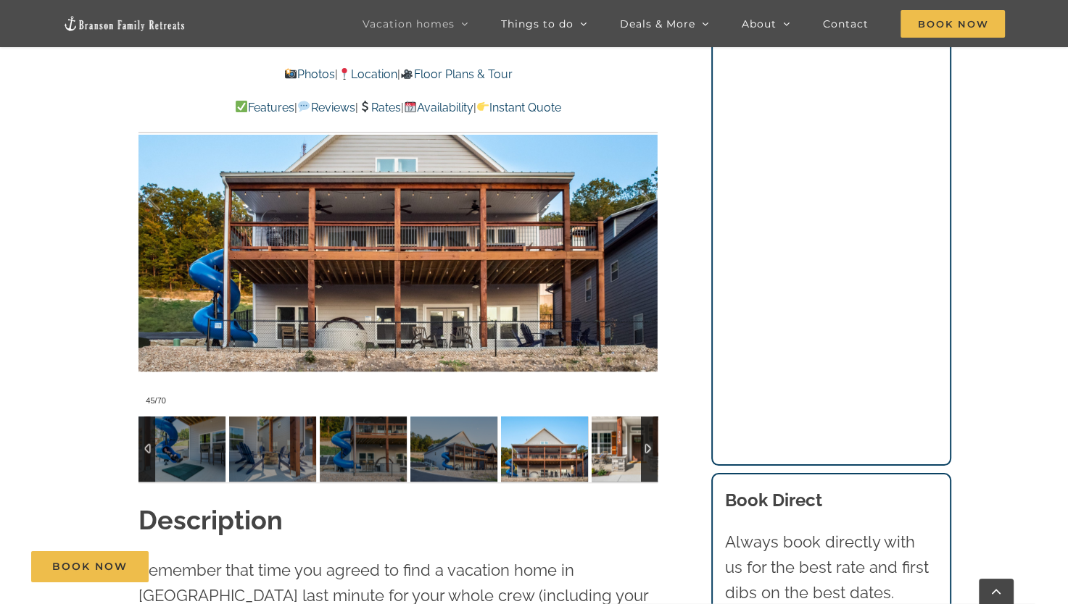
click at [609, 455] on img at bounding box center [634, 449] width 87 height 65
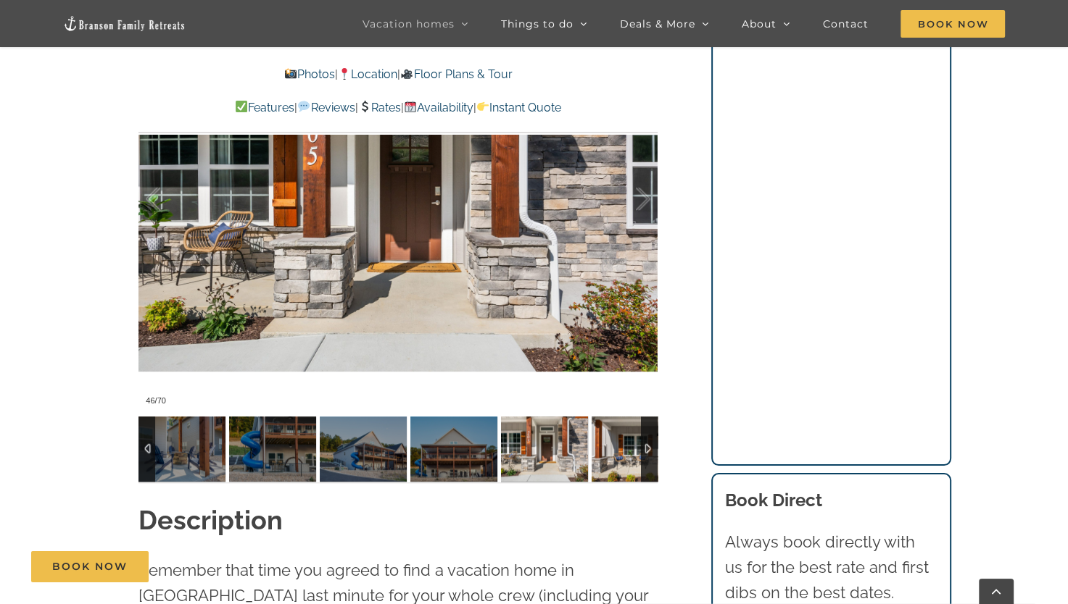
click at [609, 455] on img at bounding box center [634, 449] width 87 height 65
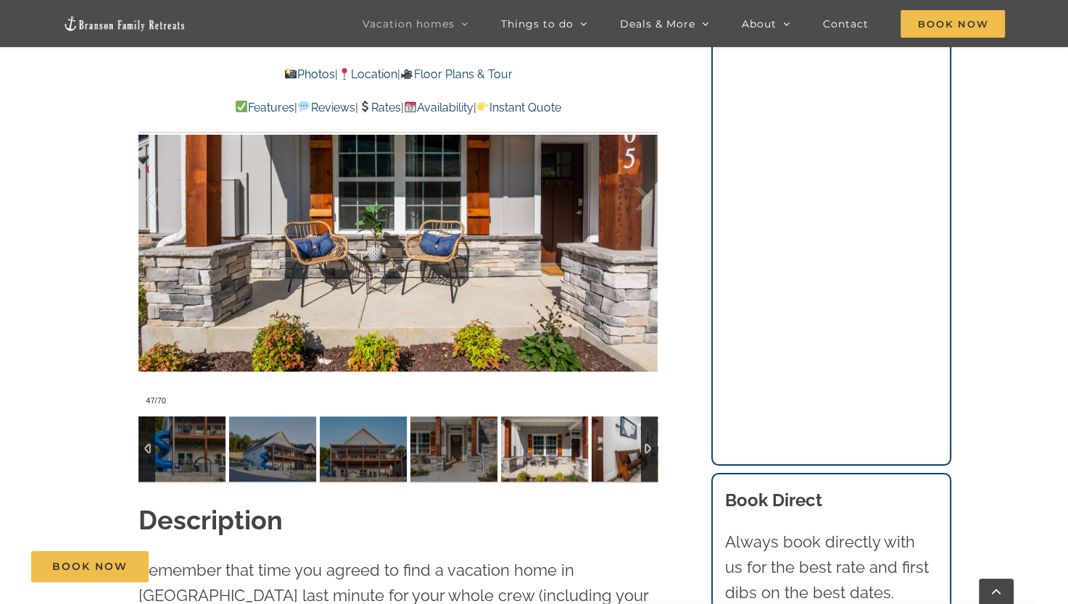
click at [609, 455] on img at bounding box center [634, 449] width 87 height 65
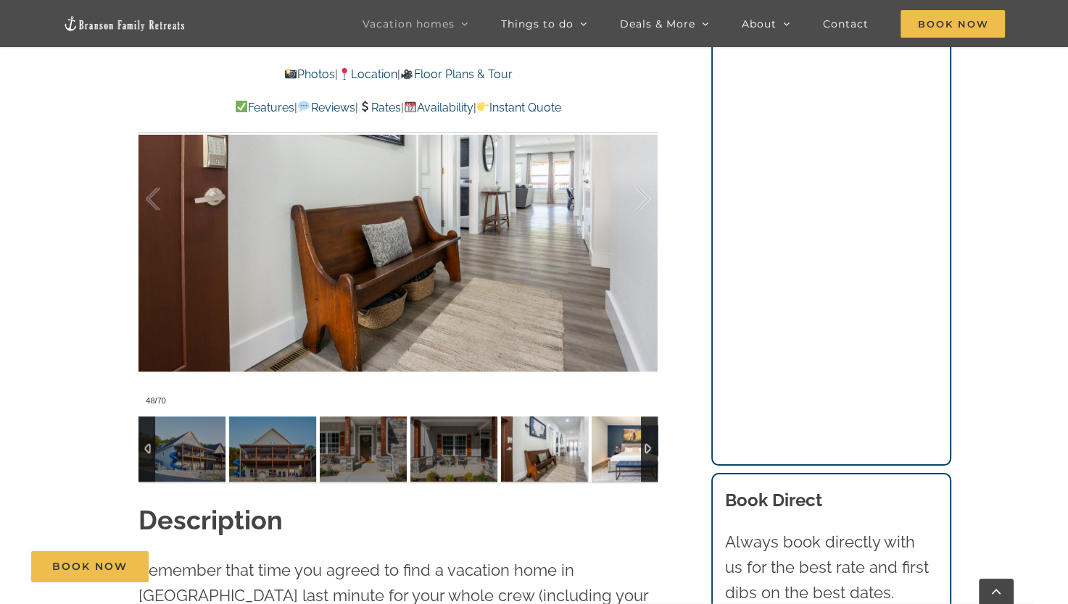
click at [609, 455] on img at bounding box center [634, 449] width 87 height 65
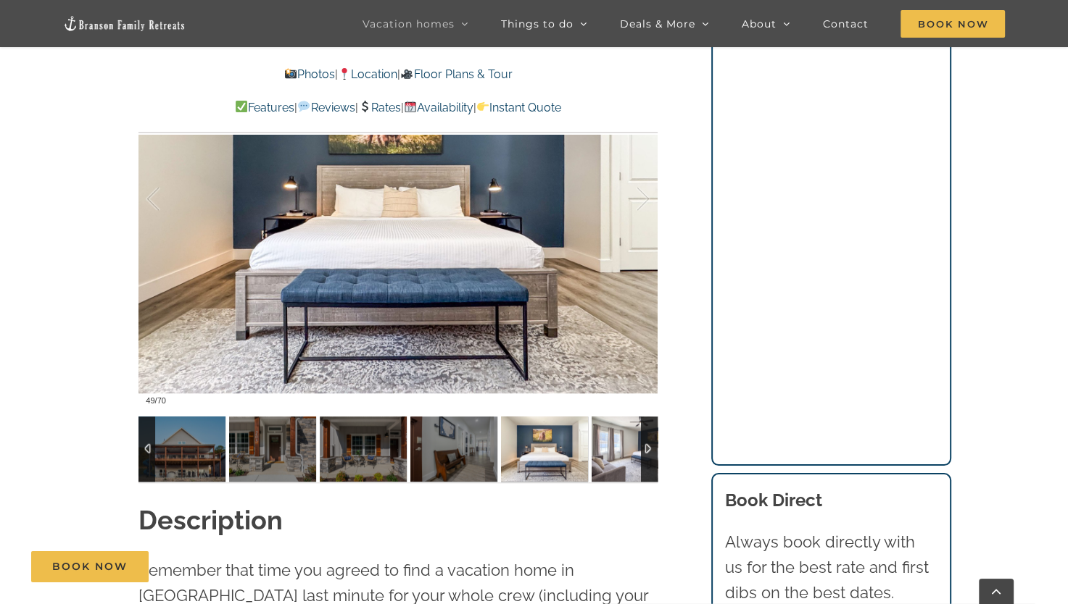
click at [609, 455] on img at bounding box center [634, 449] width 87 height 65
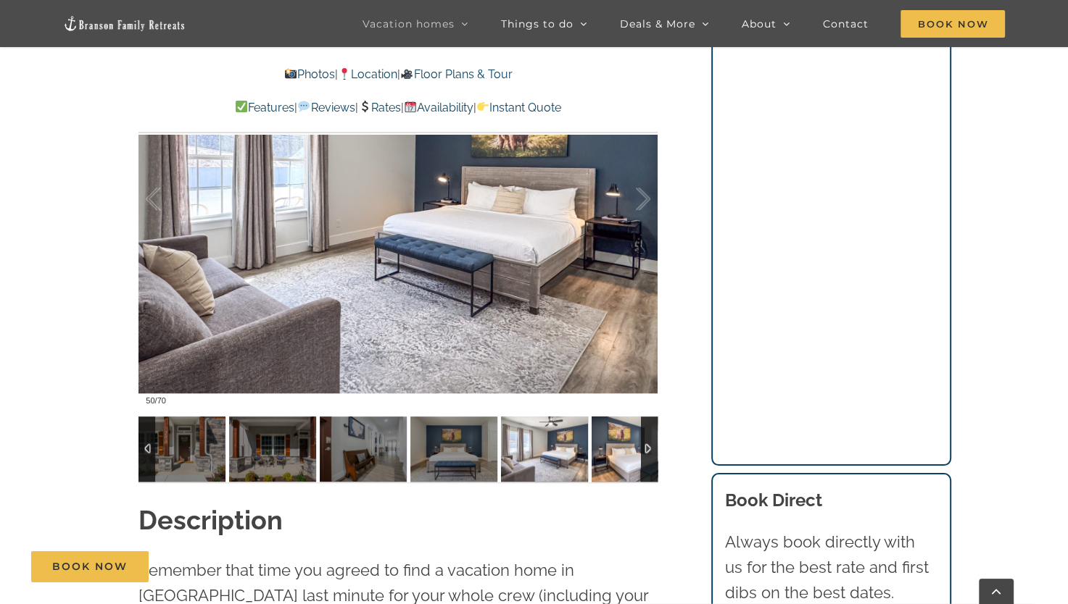
click at [609, 455] on img at bounding box center [634, 449] width 87 height 65
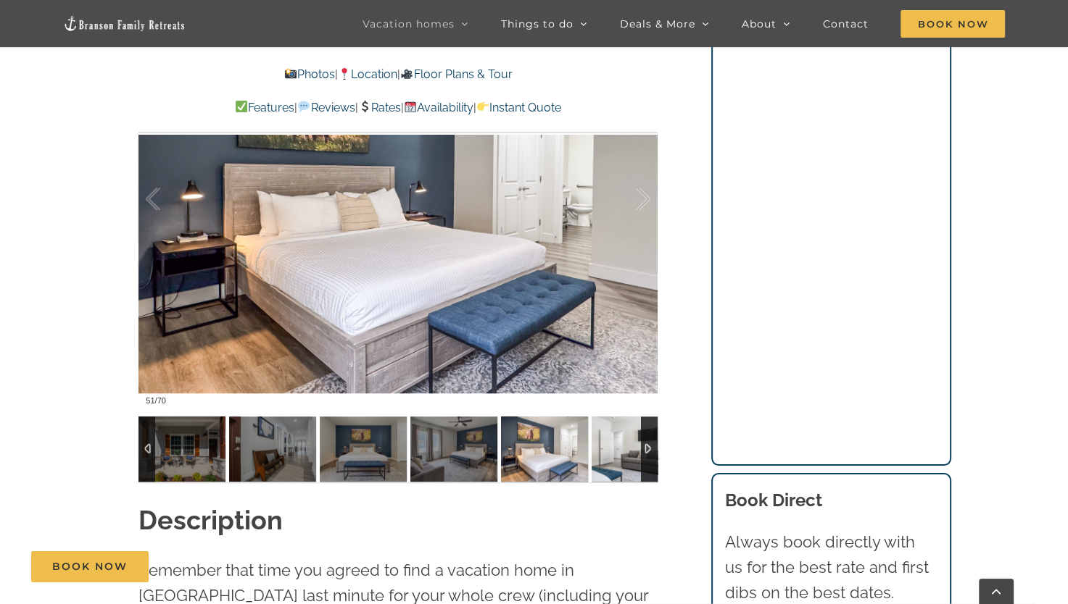
click at [609, 455] on img at bounding box center [634, 449] width 87 height 65
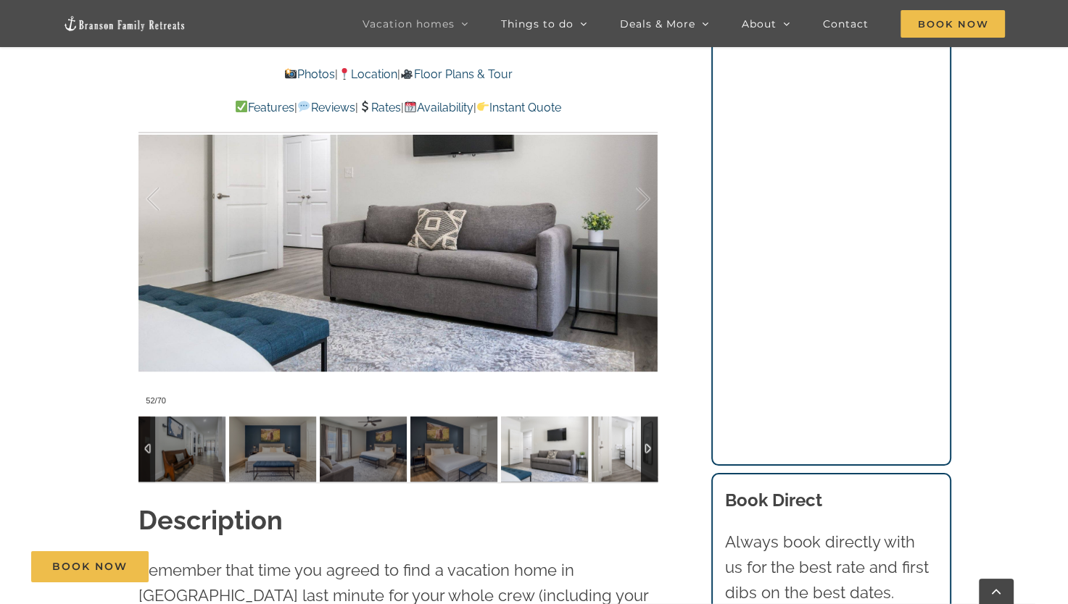
click at [609, 455] on img at bounding box center [634, 449] width 87 height 65
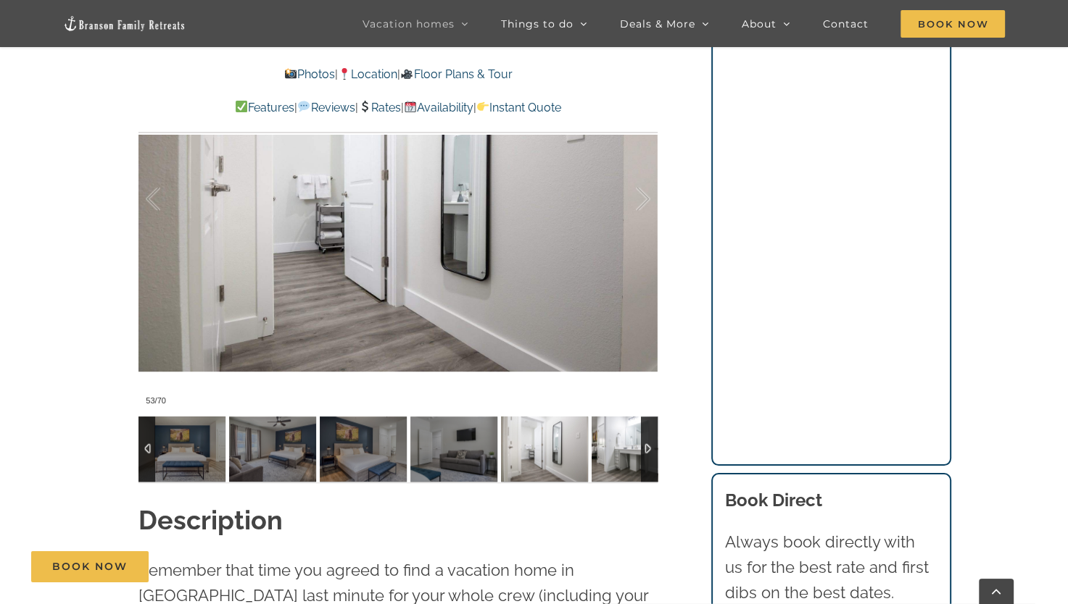
click at [609, 455] on img at bounding box center [634, 449] width 87 height 65
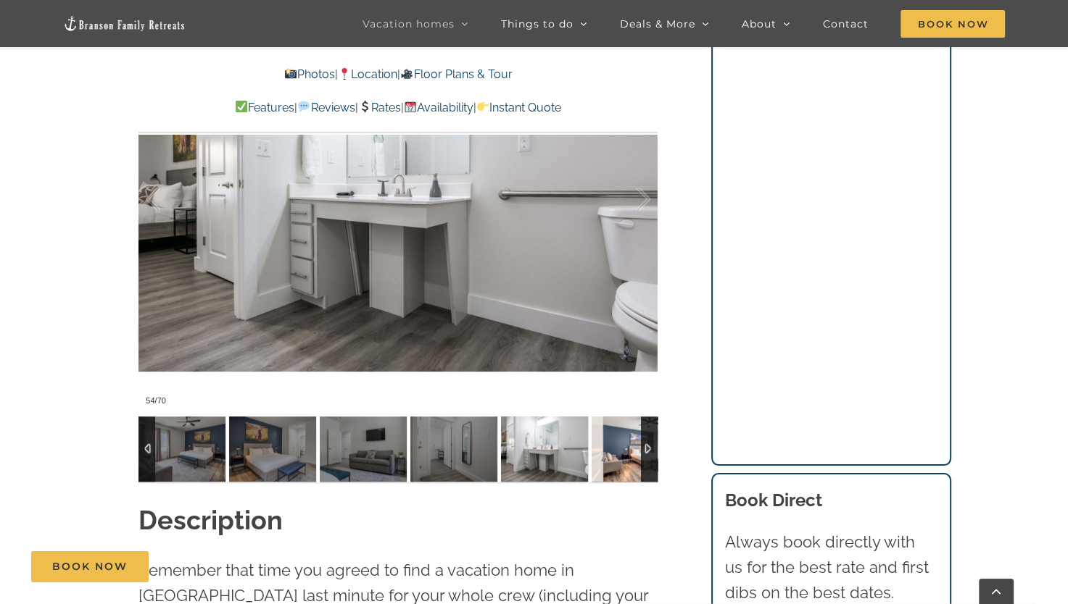
click at [609, 455] on img at bounding box center [634, 449] width 87 height 65
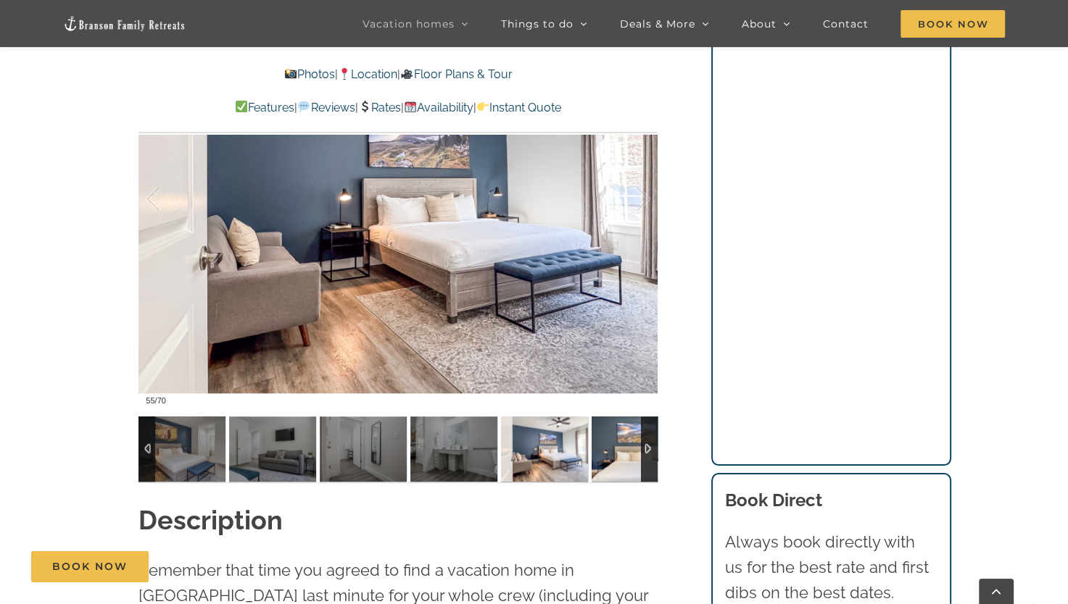
click at [609, 455] on img at bounding box center [634, 449] width 87 height 65
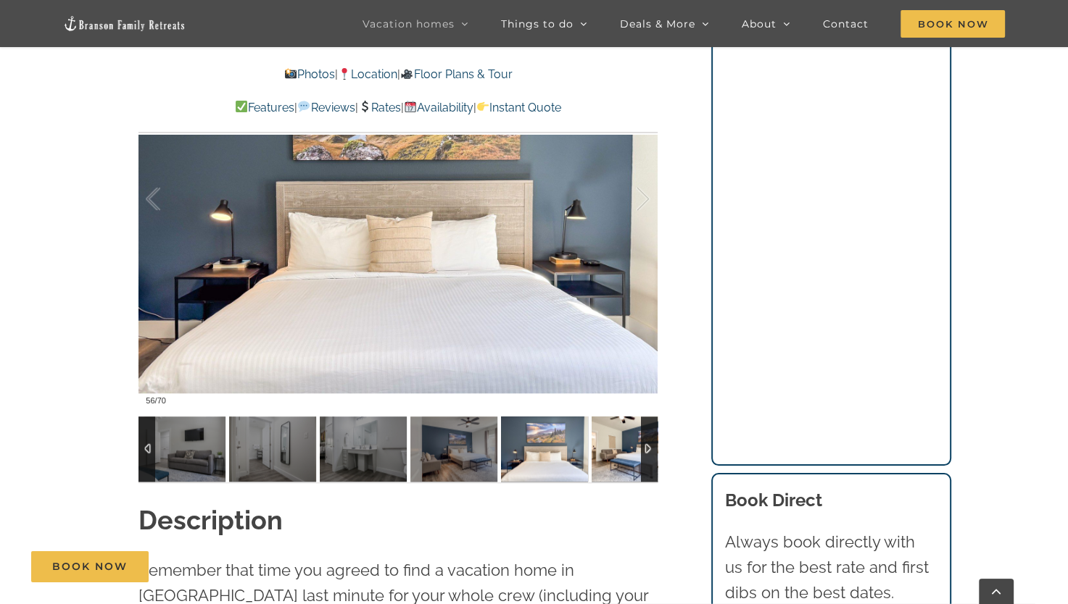
click at [609, 455] on img at bounding box center [634, 449] width 87 height 65
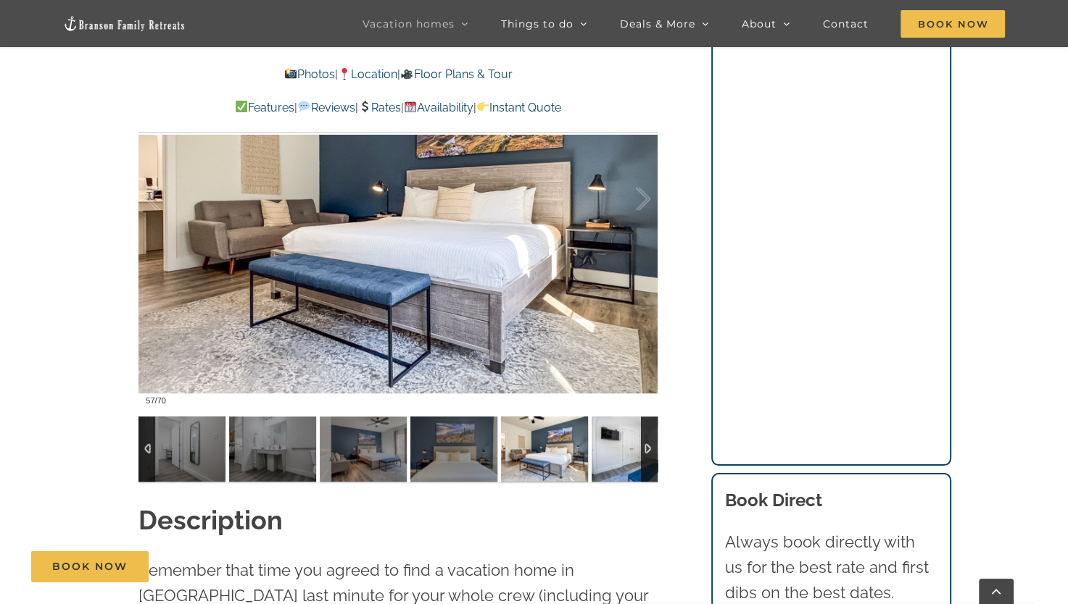
click at [609, 455] on img at bounding box center [634, 449] width 87 height 65
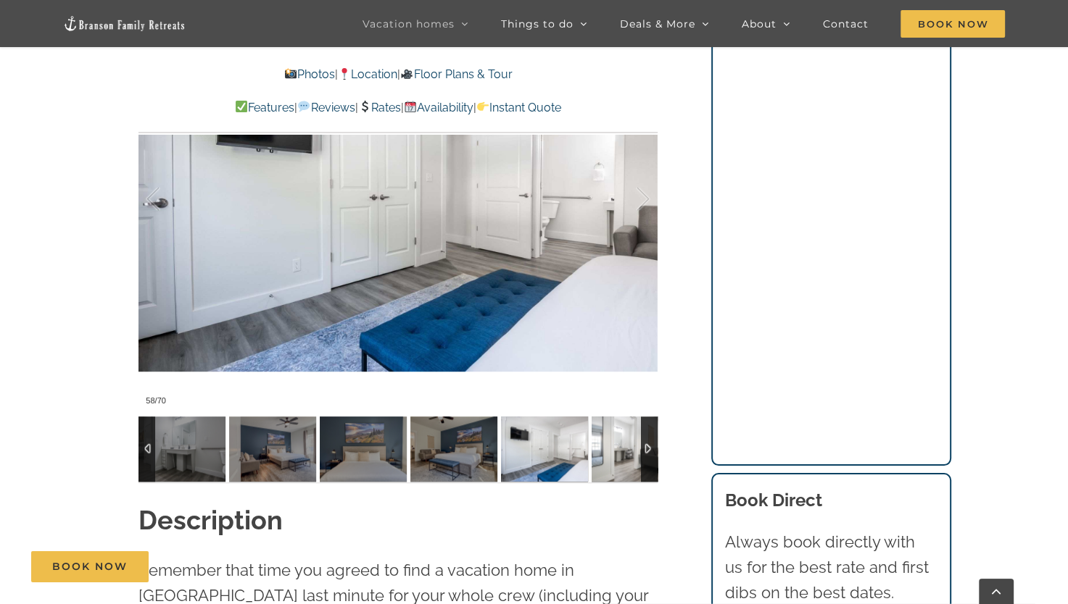
click at [609, 455] on img at bounding box center [634, 449] width 87 height 65
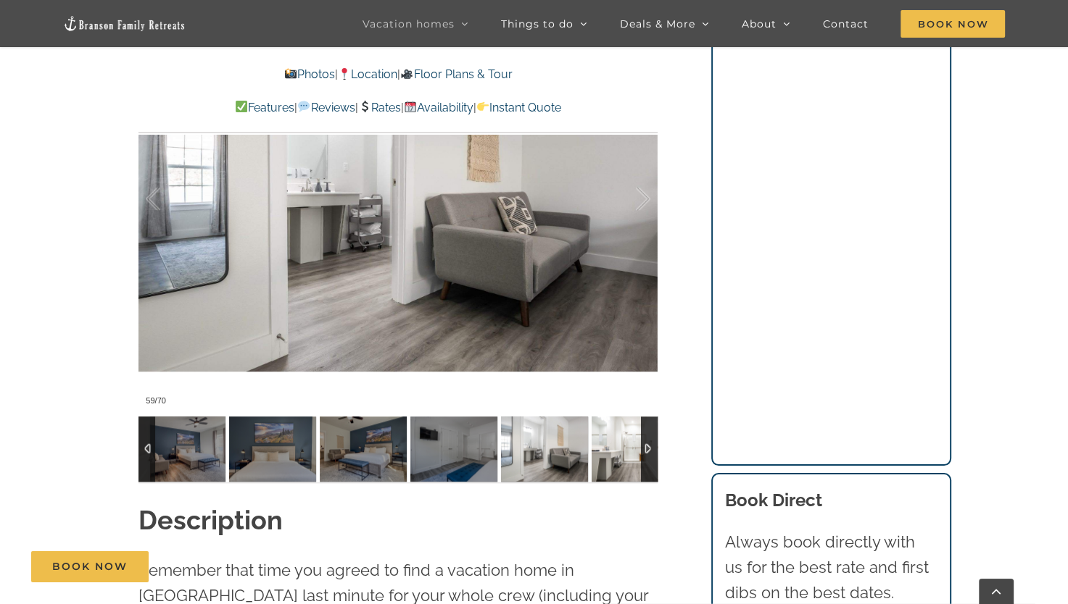
click at [609, 455] on img at bounding box center [634, 449] width 87 height 65
